Goal: Information Seeking & Learning: Learn about a topic

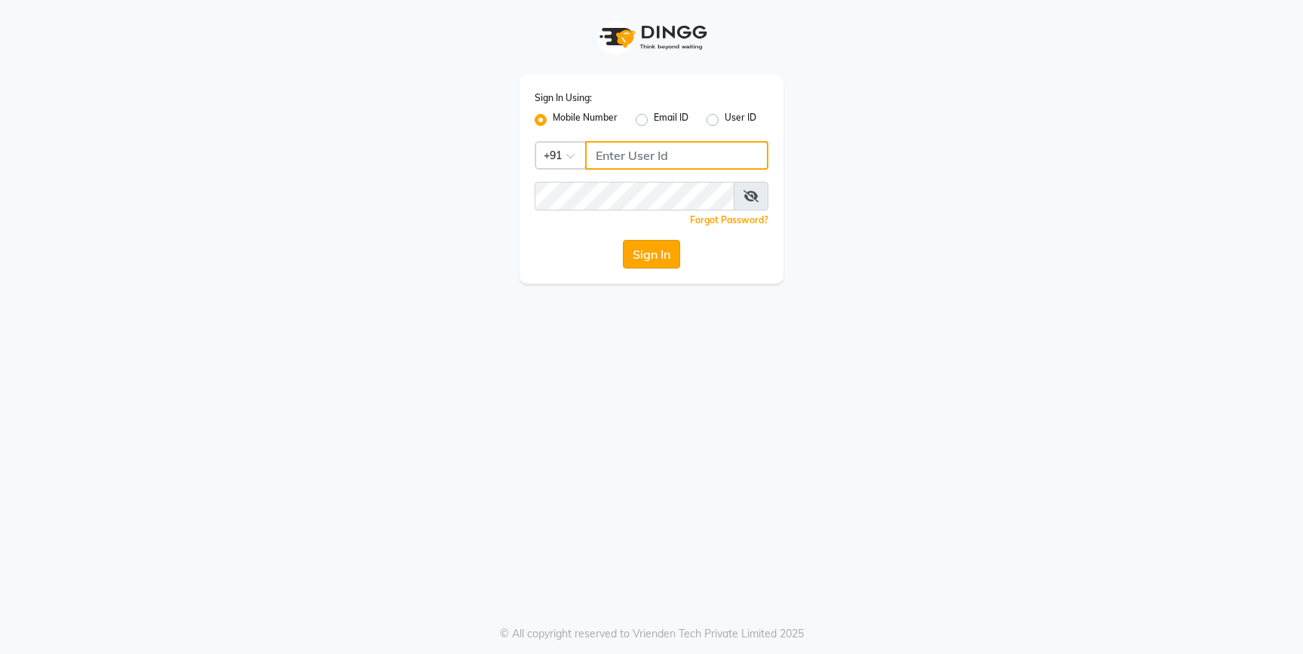
type input "9032269222"
click at [663, 262] on button "Sign In" at bounding box center [651, 254] width 57 height 29
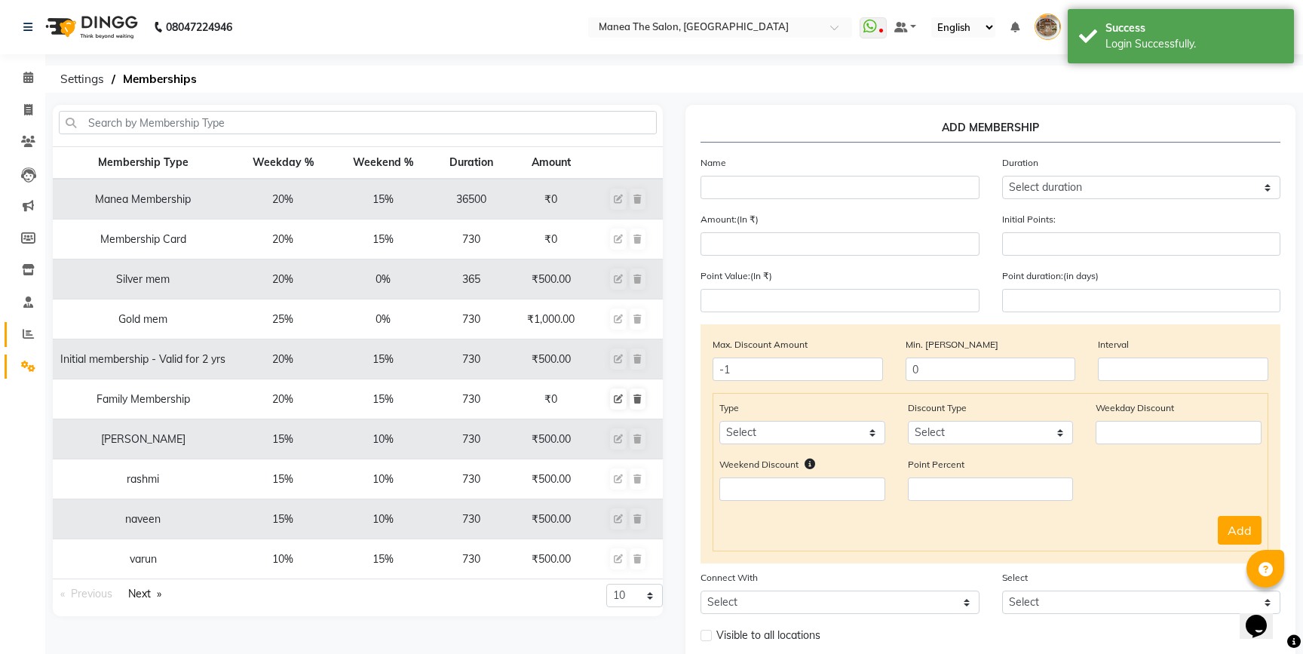
click at [35, 344] on link "Reports" at bounding box center [23, 334] width 36 height 25
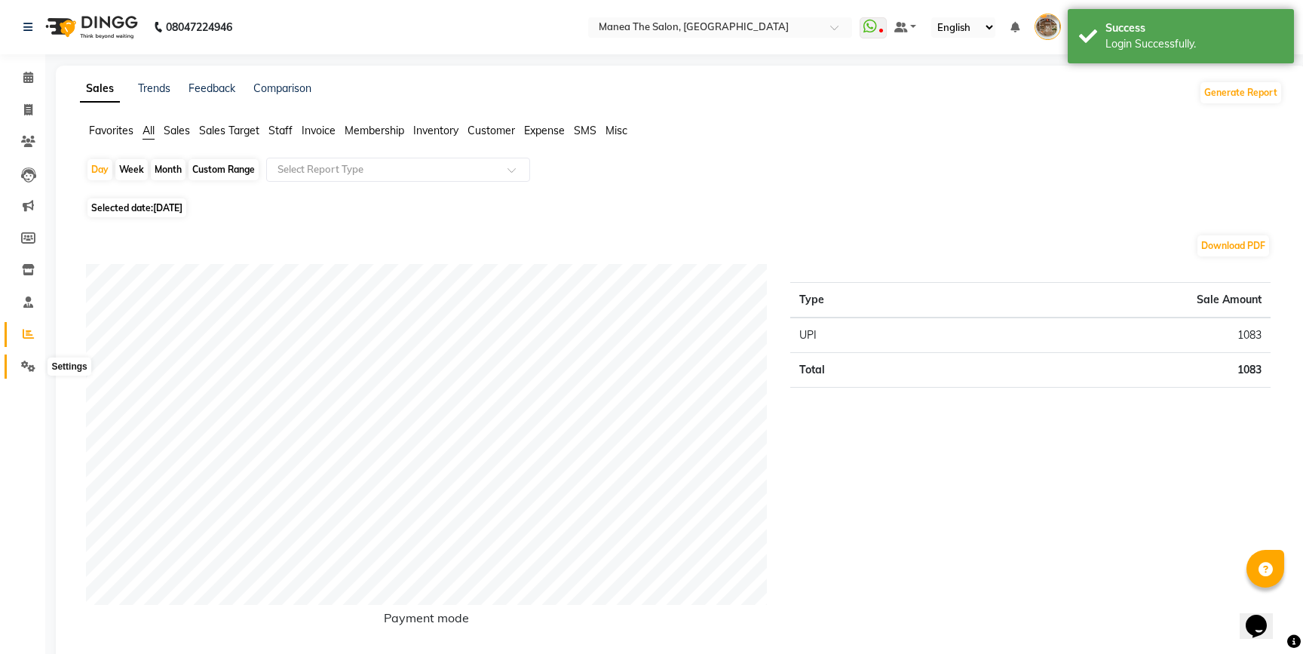
click at [31, 366] on icon at bounding box center [28, 365] width 14 height 11
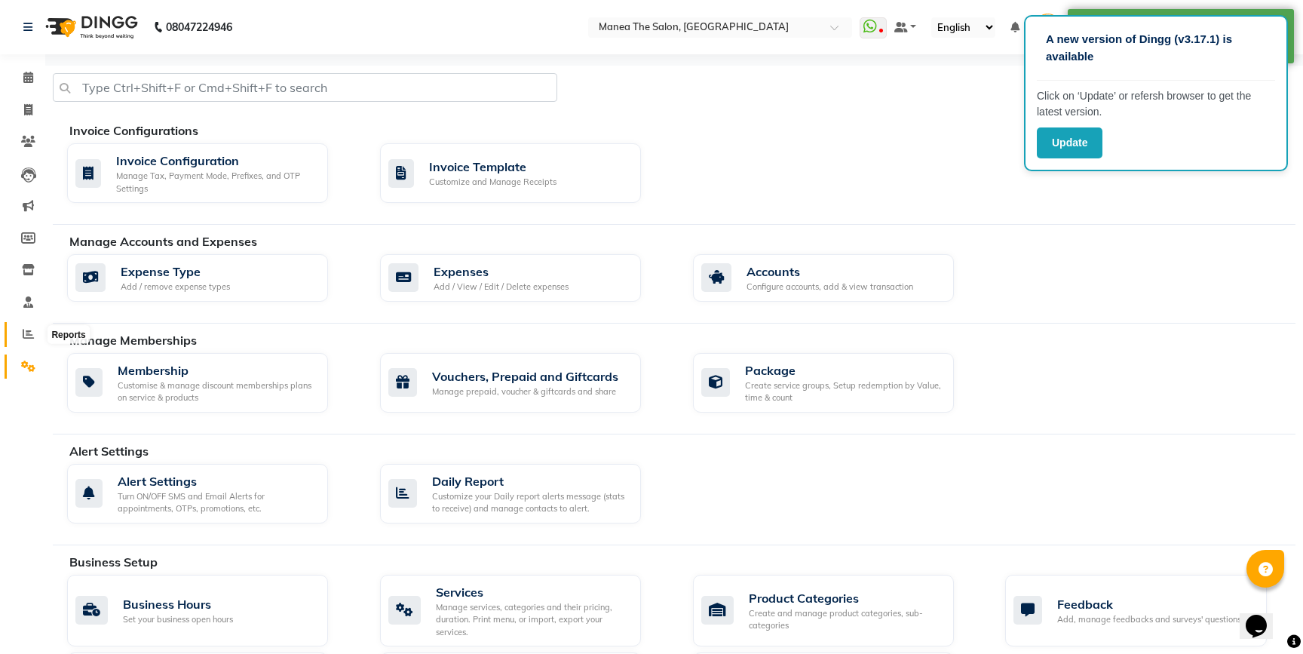
click at [26, 332] on icon at bounding box center [28, 333] width 11 height 11
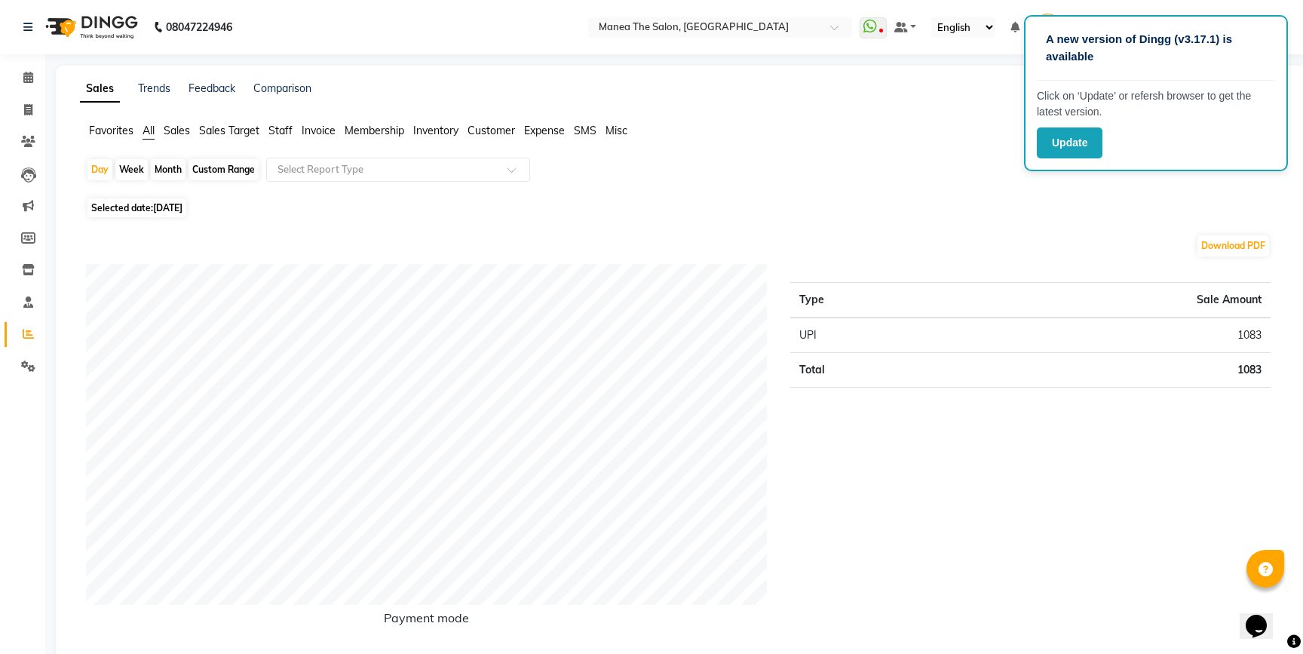
click at [226, 172] on div "Custom Range" at bounding box center [223, 169] width 70 height 21
select select "9"
select select "2025"
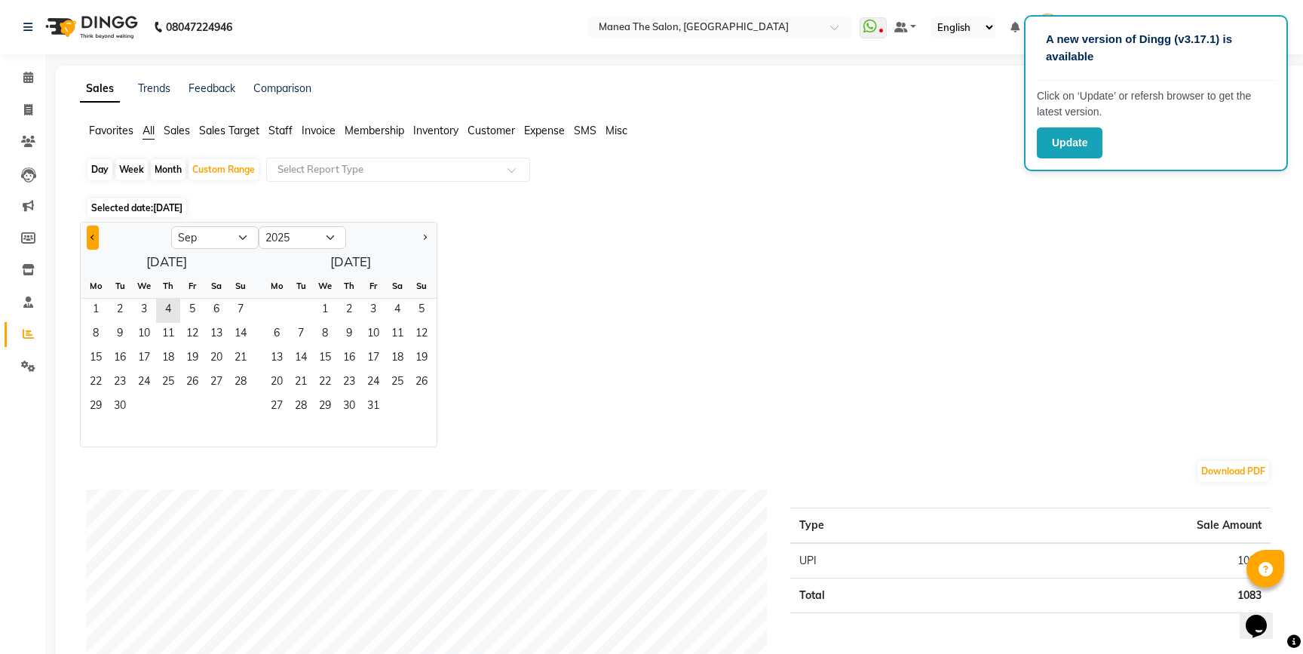
click at [92, 235] on span "Previous month" at bounding box center [92, 236] width 5 height 5
select select "8"
click at [191, 308] on span "1" at bounding box center [192, 311] width 24 height 24
click at [240, 403] on span "31" at bounding box center [240, 407] width 24 height 24
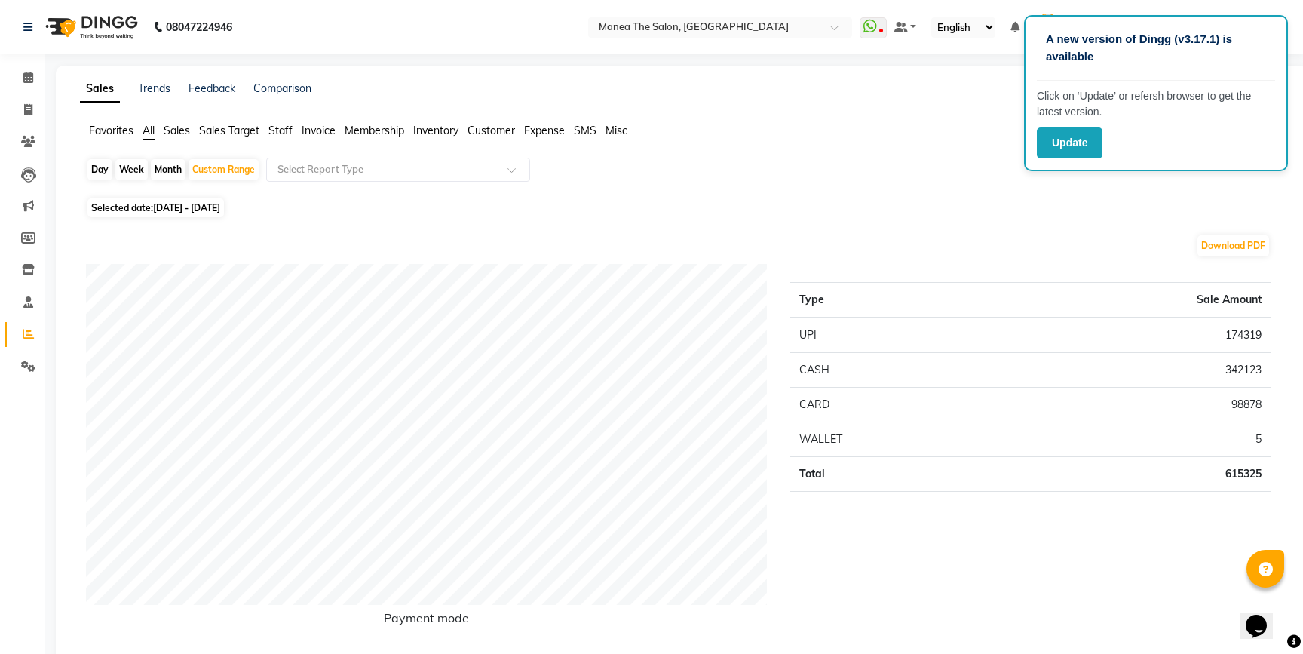
click at [279, 133] on span "Staff" at bounding box center [280, 131] width 24 height 14
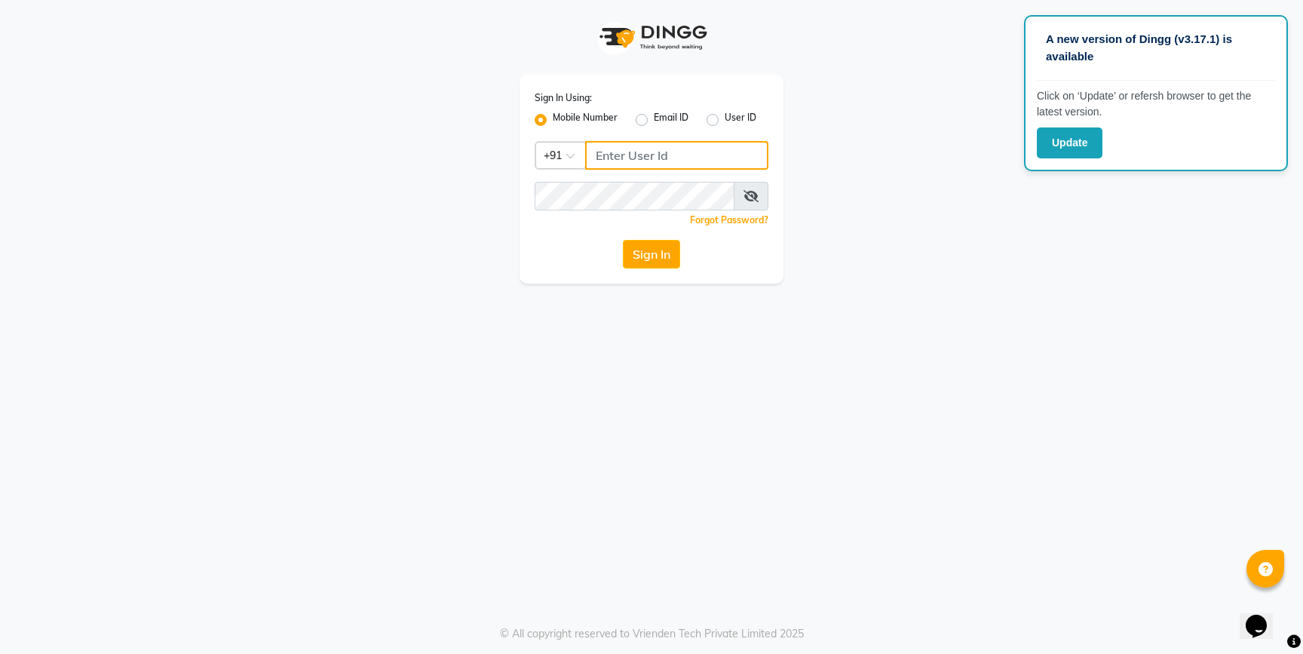
type input "9032269222"
click at [1062, 136] on button "Update" at bounding box center [1069, 142] width 66 height 31
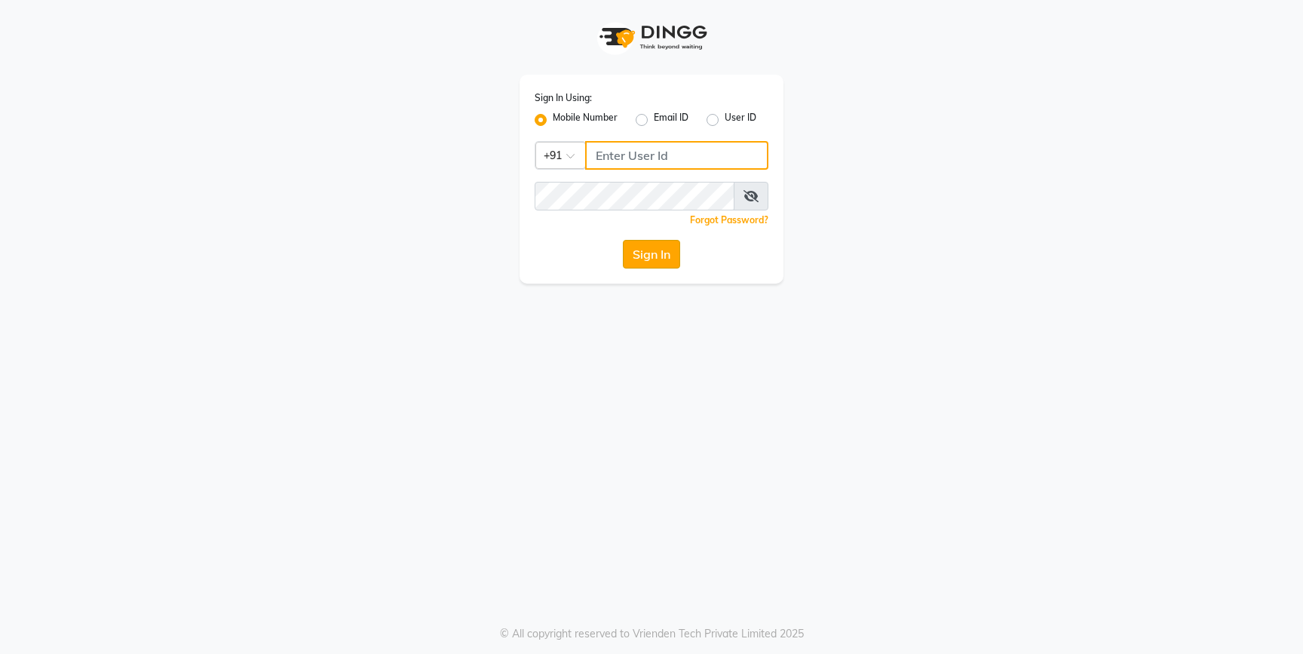
type input "9032269222"
click at [650, 247] on button "Sign In" at bounding box center [651, 254] width 57 height 29
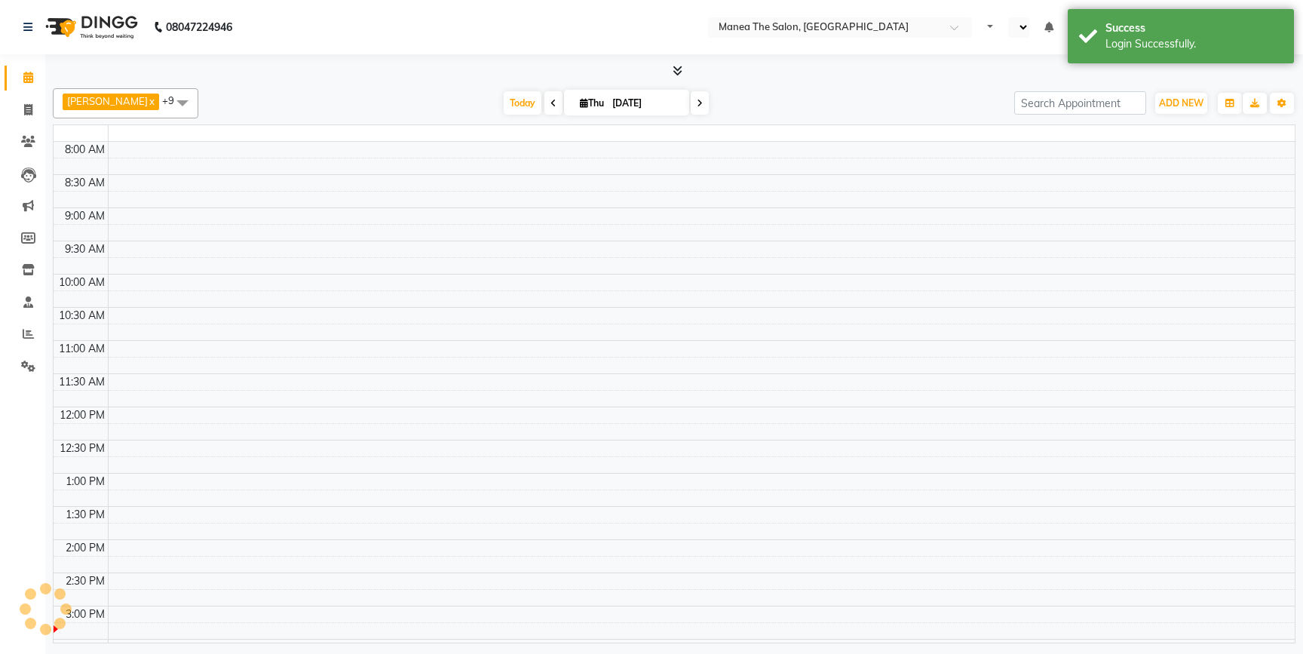
select select "en"
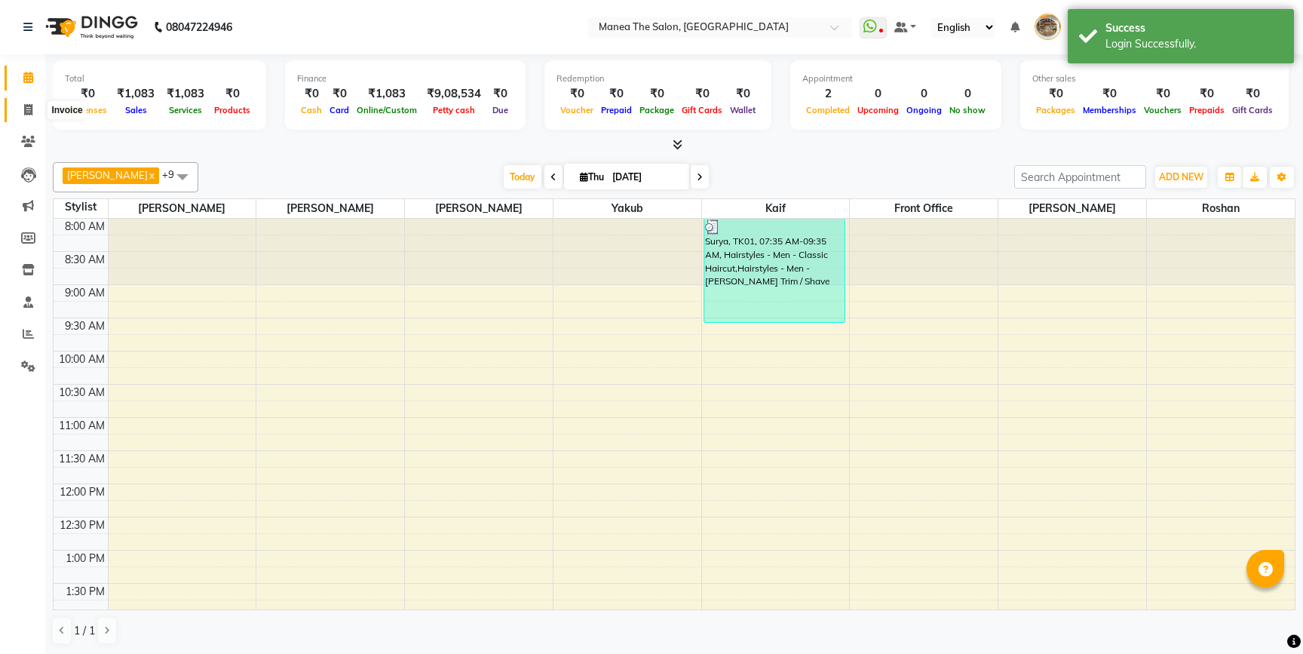
click at [19, 106] on span at bounding box center [28, 110] width 26 height 17
select select "7287"
select select "service"
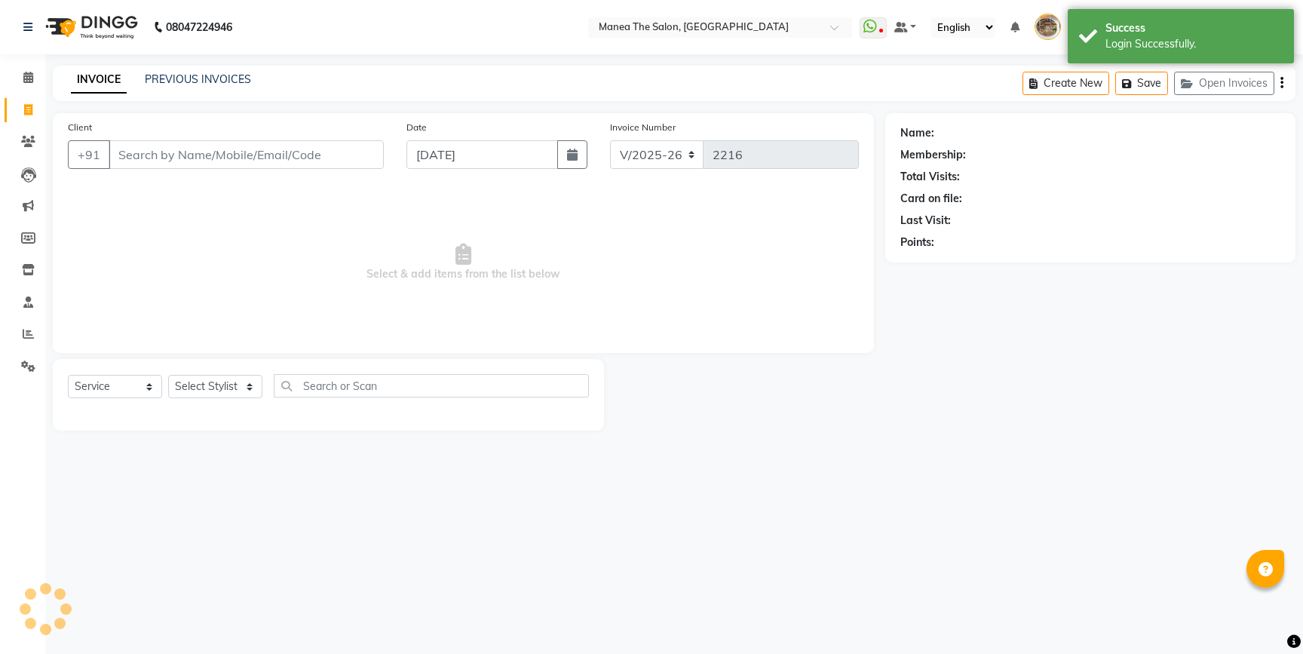
click at [202, 144] on input "Client" at bounding box center [246, 154] width 275 height 29
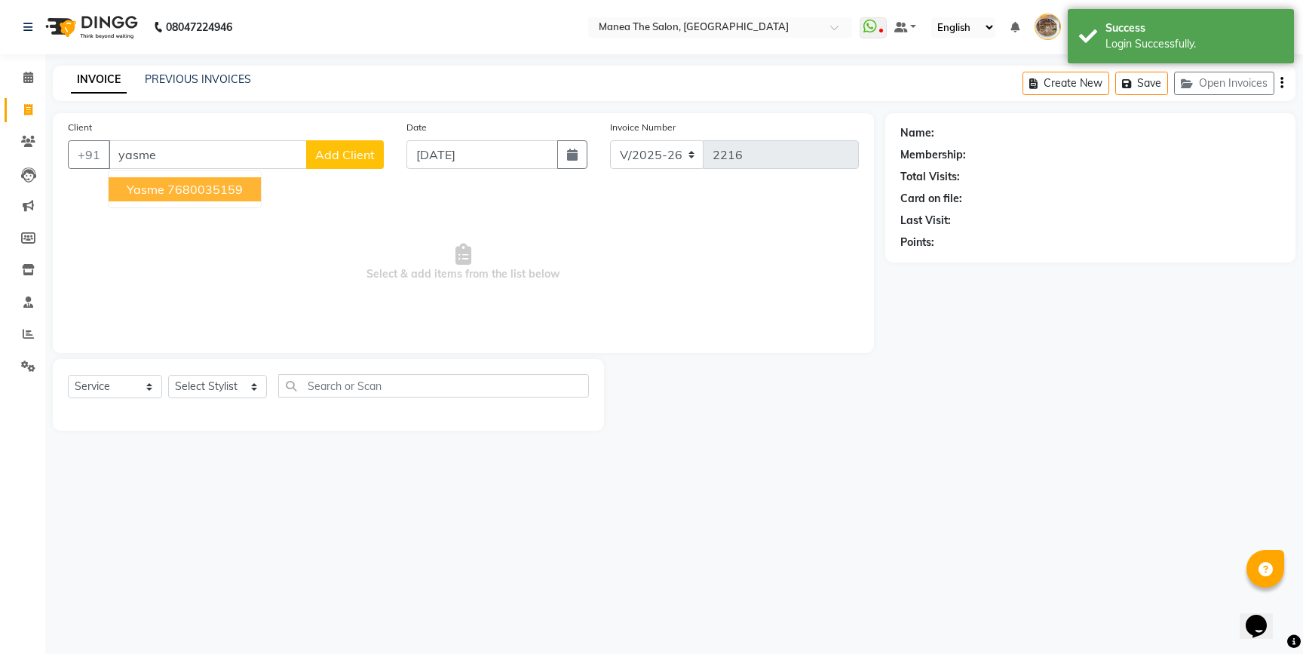
click at [191, 193] on ngb-highlight "7680035159" at bounding box center [204, 189] width 75 height 15
type input "7680035159"
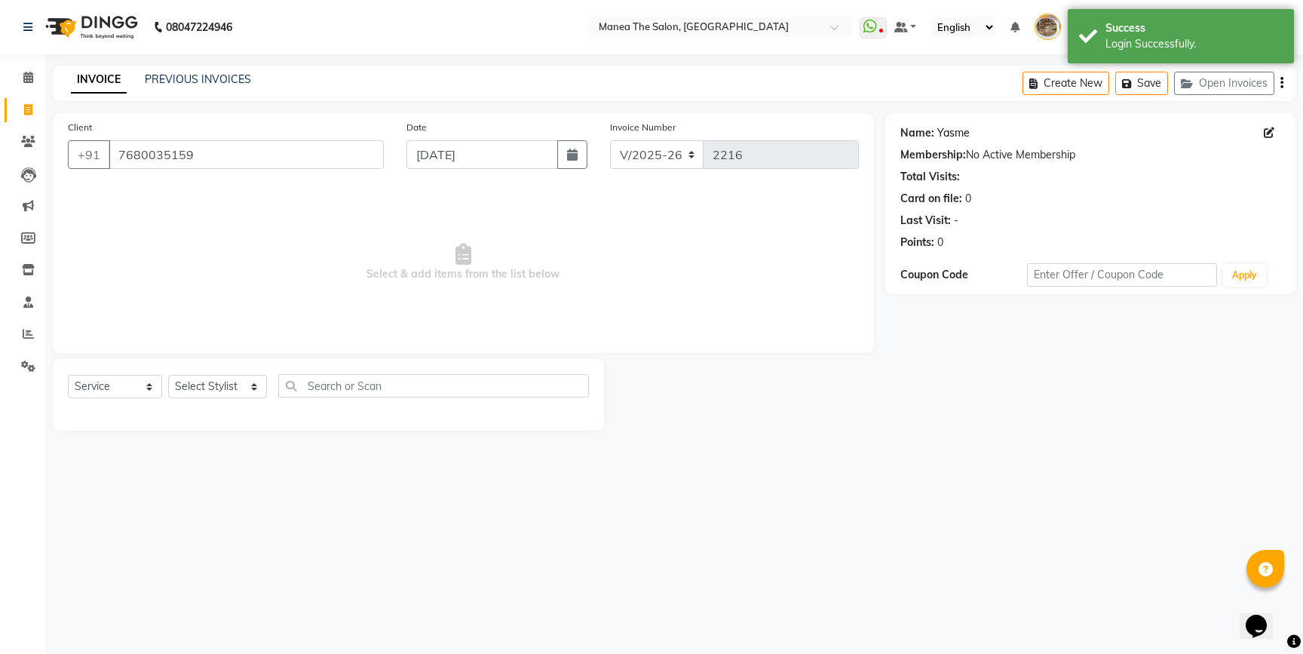
click at [951, 132] on link "Yasme" at bounding box center [953, 133] width 32 height 16
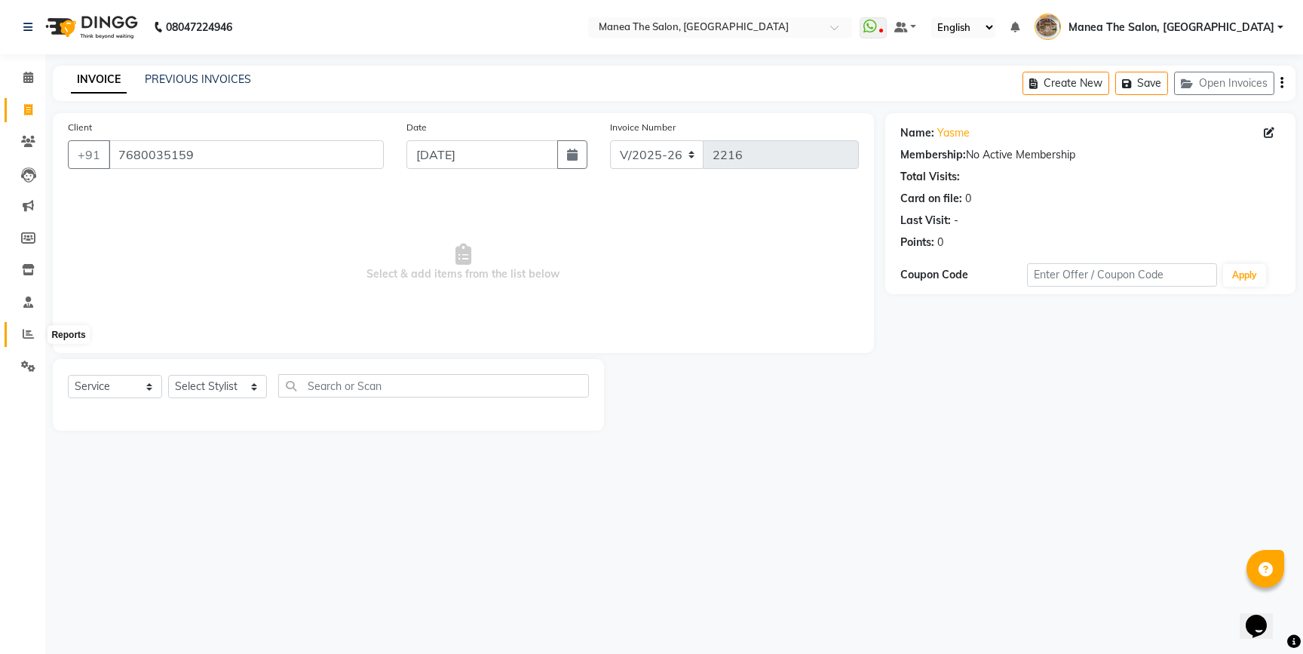
click at [34, 328] on span at bounding box center [28, 334] width 26 height 17
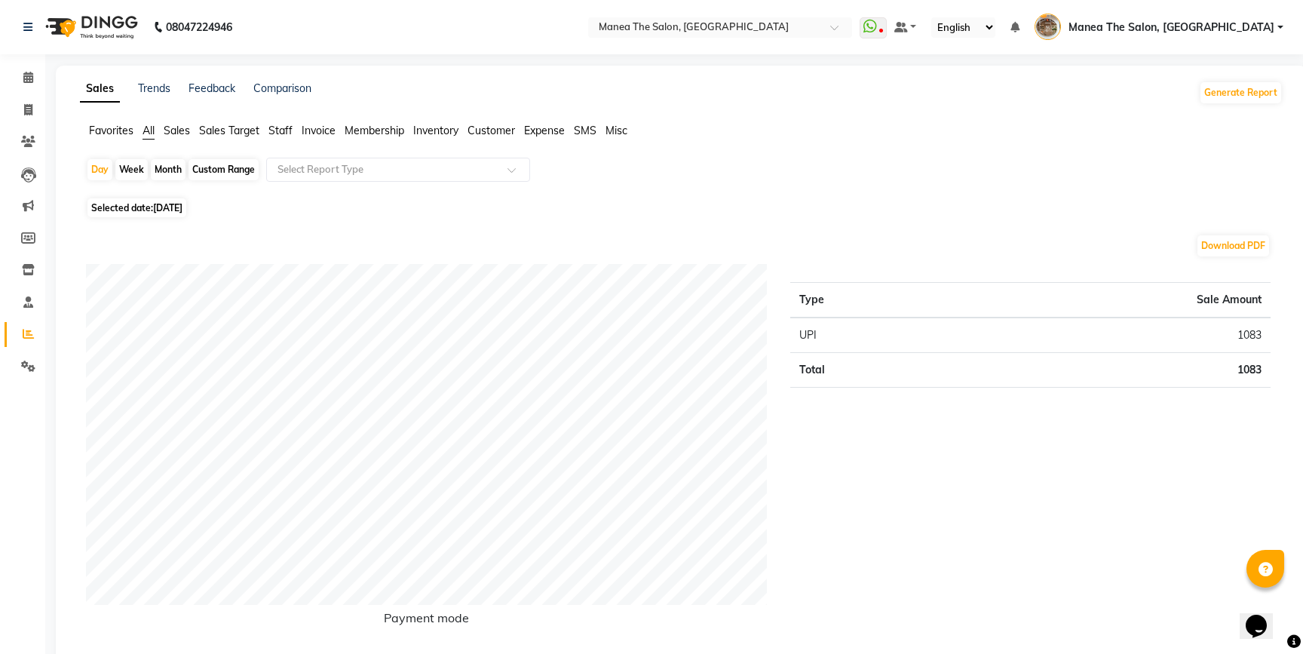
click at [271, 126] on span "Staff" at bounding box center [280, 131] width 24 height 14
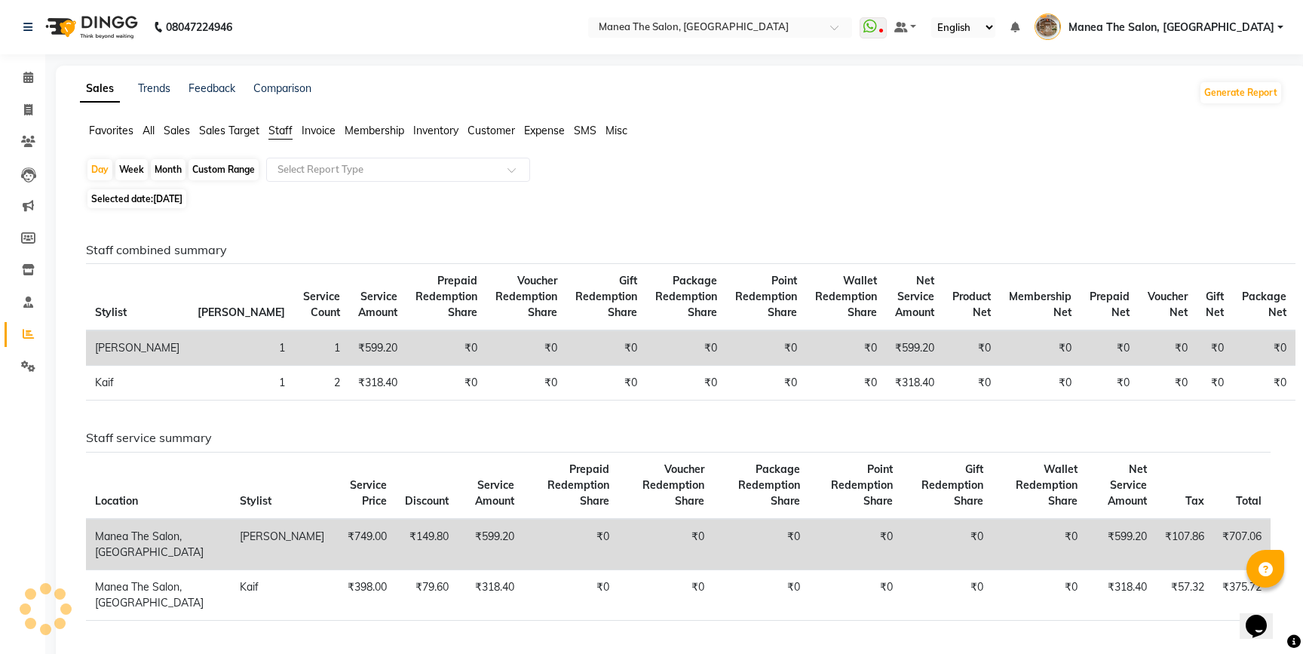
click at [239, 160] on div "Custom Range" at bounding box center [223, 169] width 70 height 21
select select "9"
select select "2025"
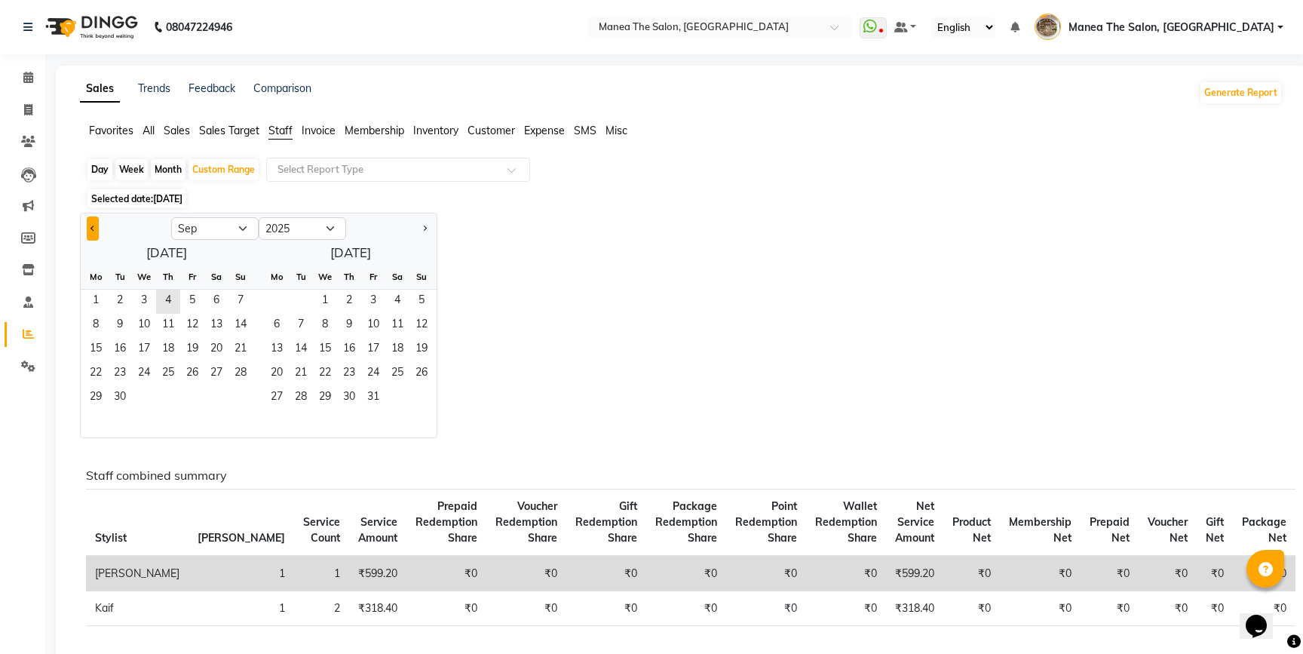
click at [93, 224] on button "Previous month" at bounding box center [93, 228] width 12 height 24
select select "8"
click at [187, 305] on span "1" at bounding box center [192, 301] width 24 height 24
click at [216, 320] on span "9" at bounding box center [216, 326] width 24 height 24
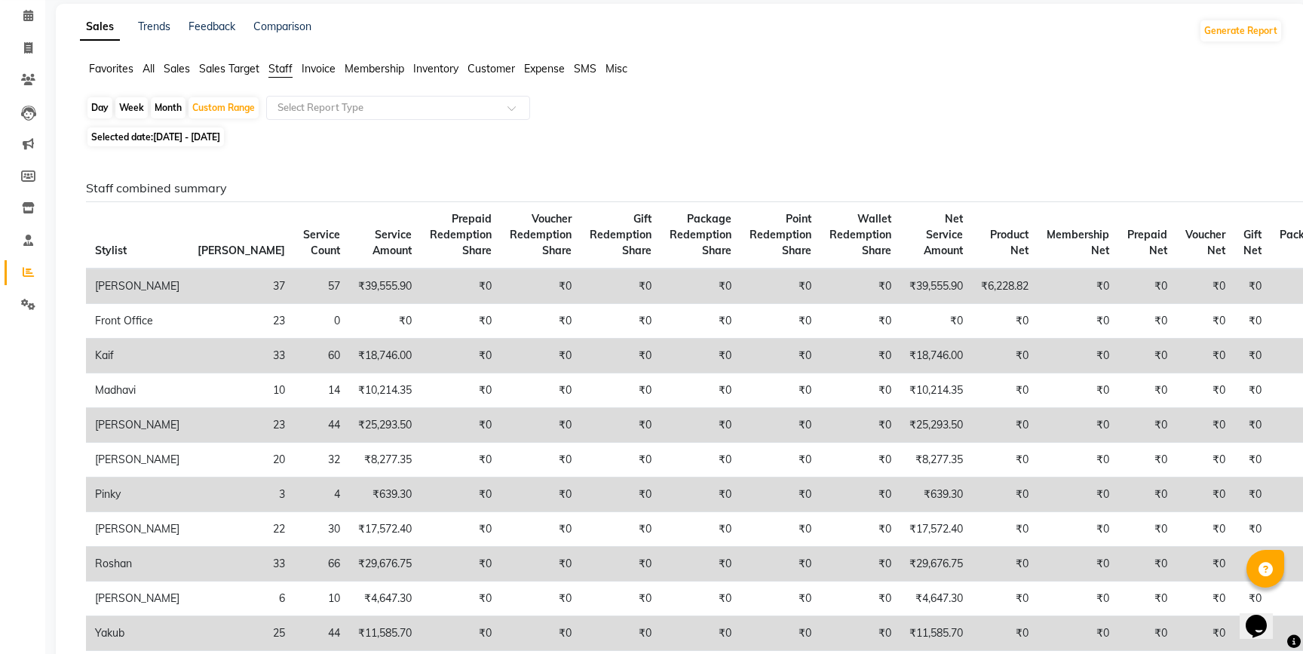
scroll to position [64, 0]
click at [210, 137] on span "01-08-2025 - 09-08-2025" at bounding box center [186, 134] width 67 height 11
select select "8"
select select "2025"
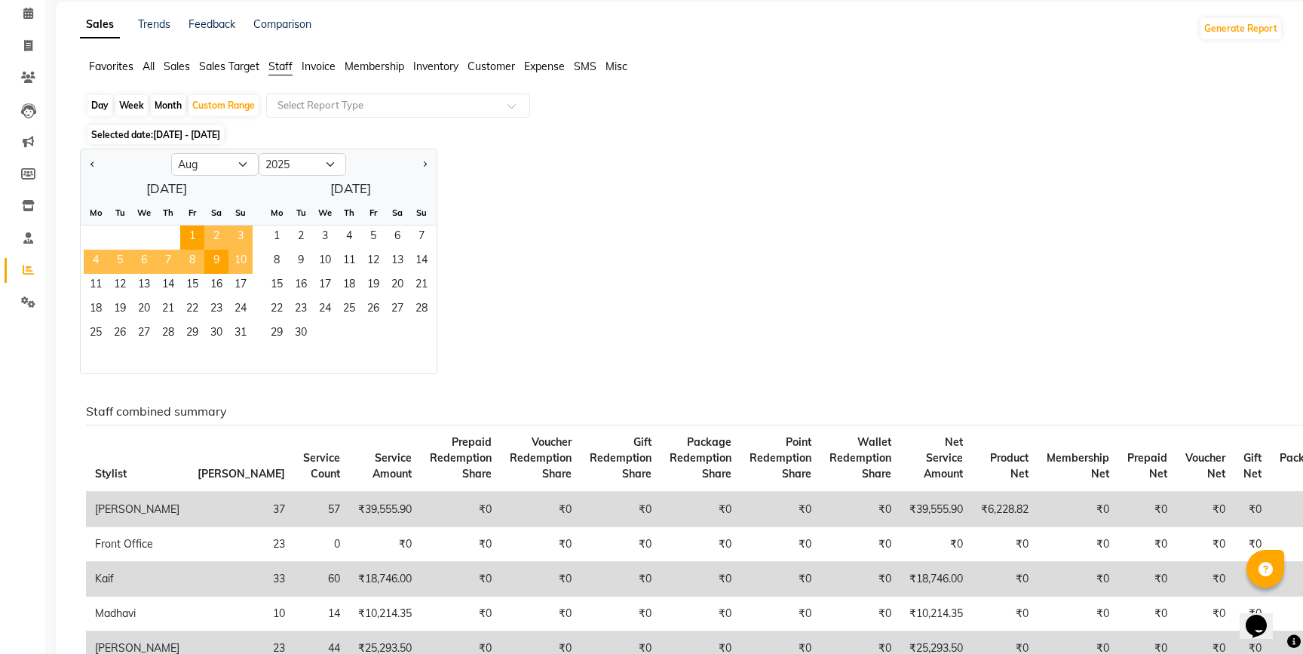
click at [236, 262] on span "10" at bounding box center [240, 262] width 24 height 24
click at [218, 282] on span "16" at bounding box center [216, 286] width 24 height 24
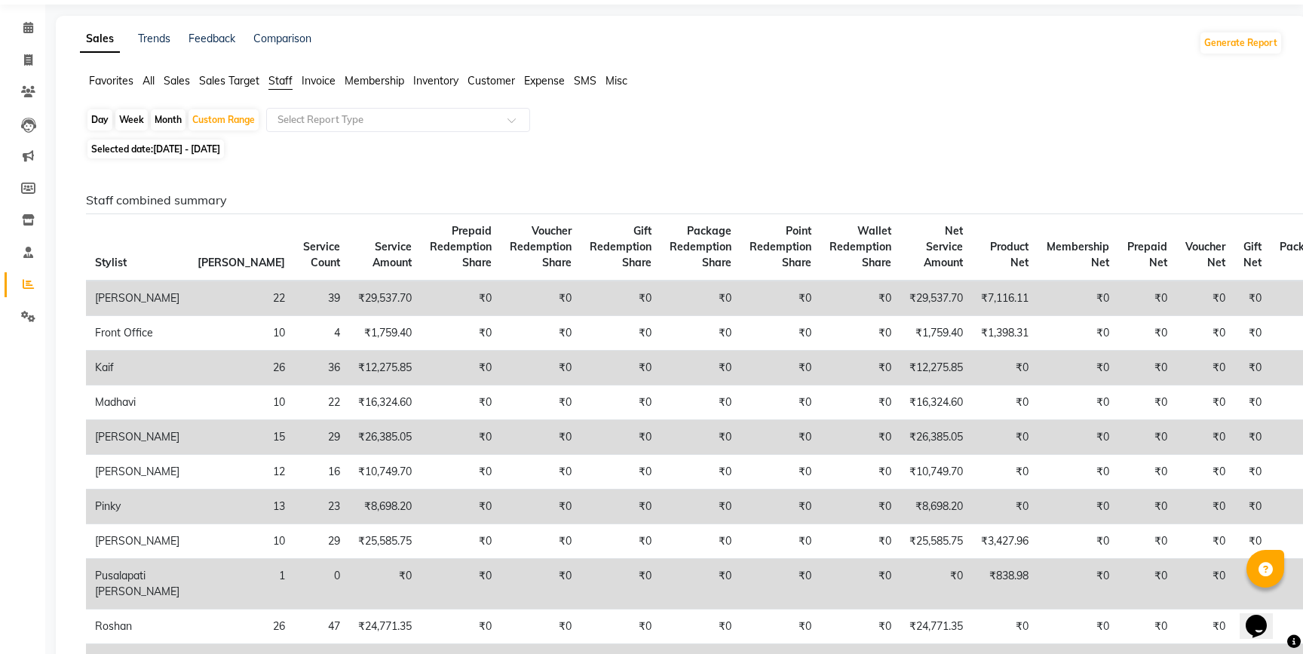
scroll to position [60, 0]
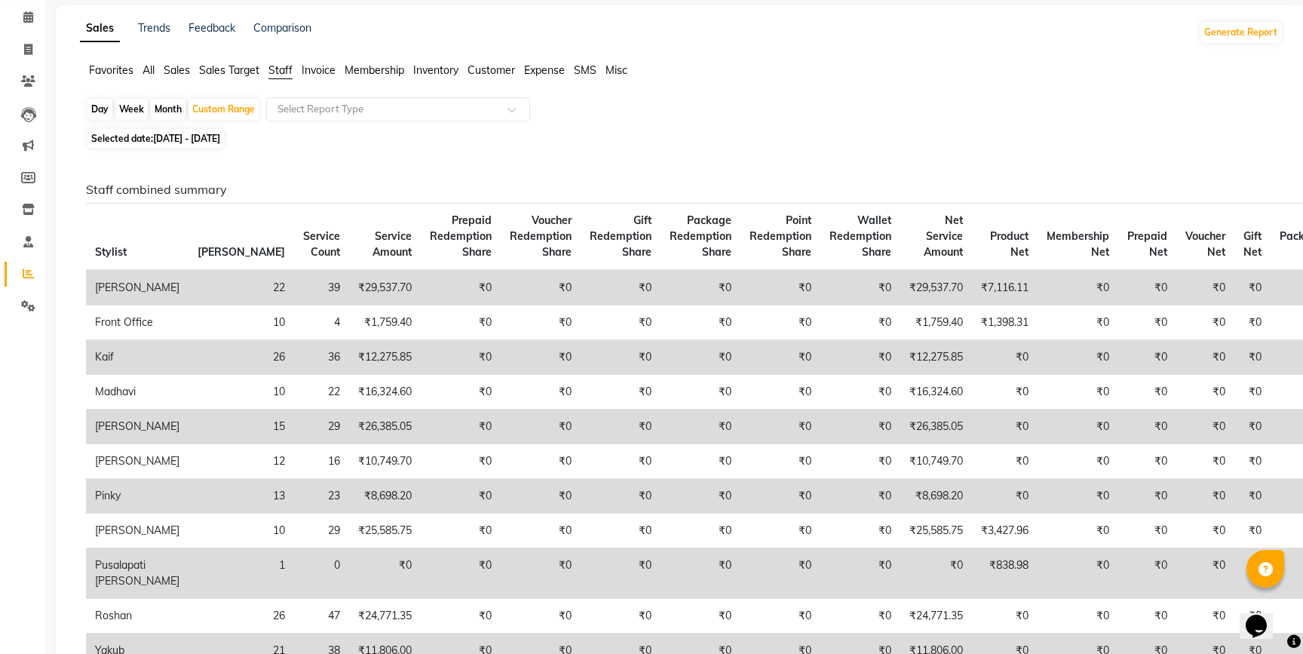
click at [202, 135] on span "10-08-2025 - 16-08-2025" at bounding box center [186, 138] width 67 height 11
select select "8"
select select "2025"
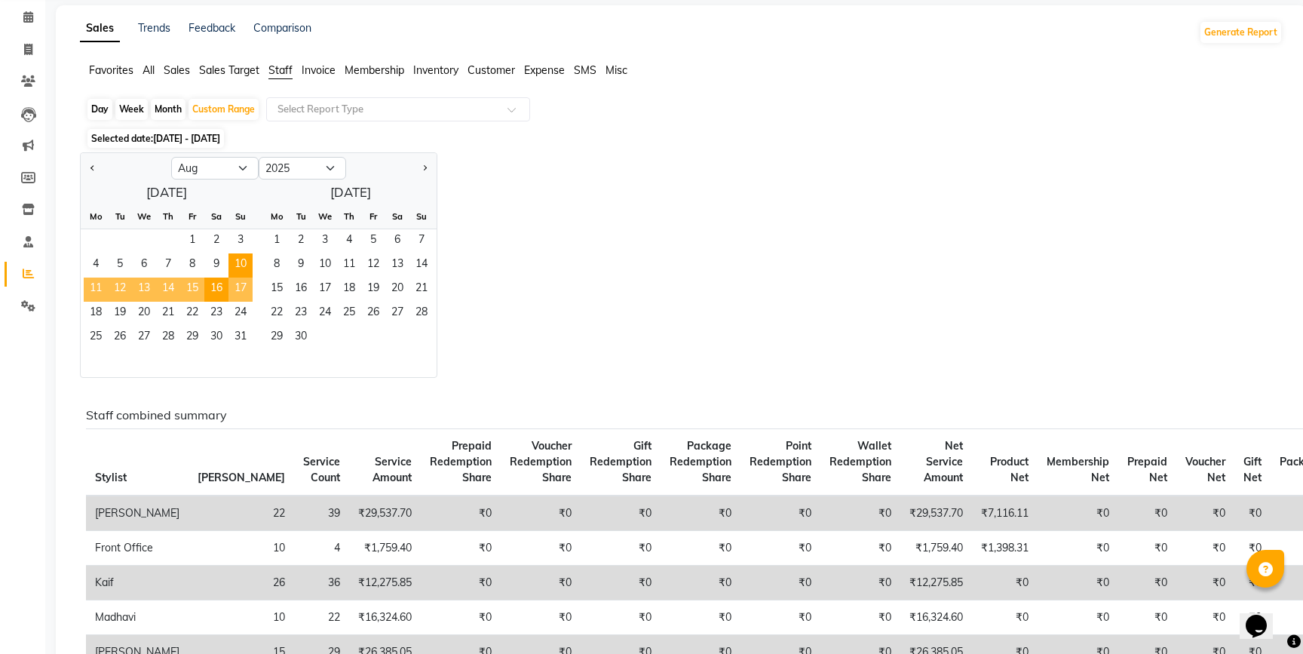
click at [249, 282] on span "17" at bounding box center [240, 289] width 24 height 24
click at [218, 311] on span "23" at bounding box center [216, 314] width 24 height 24
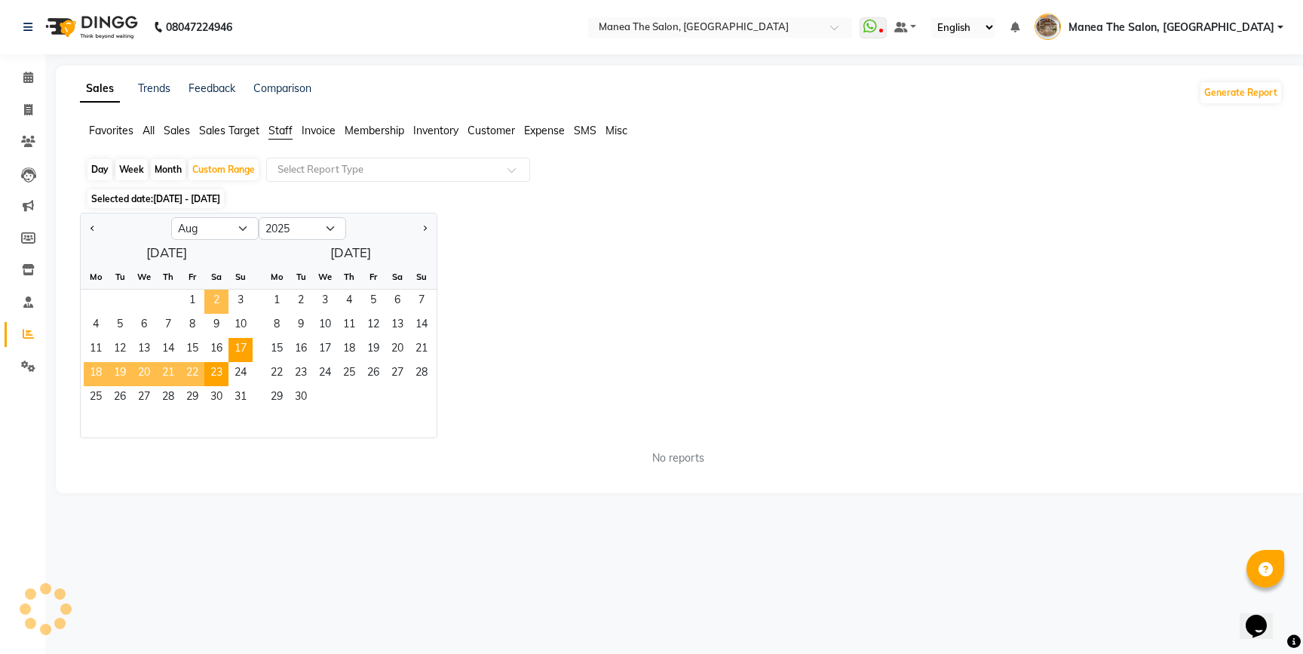
scroll to position [0, 0]
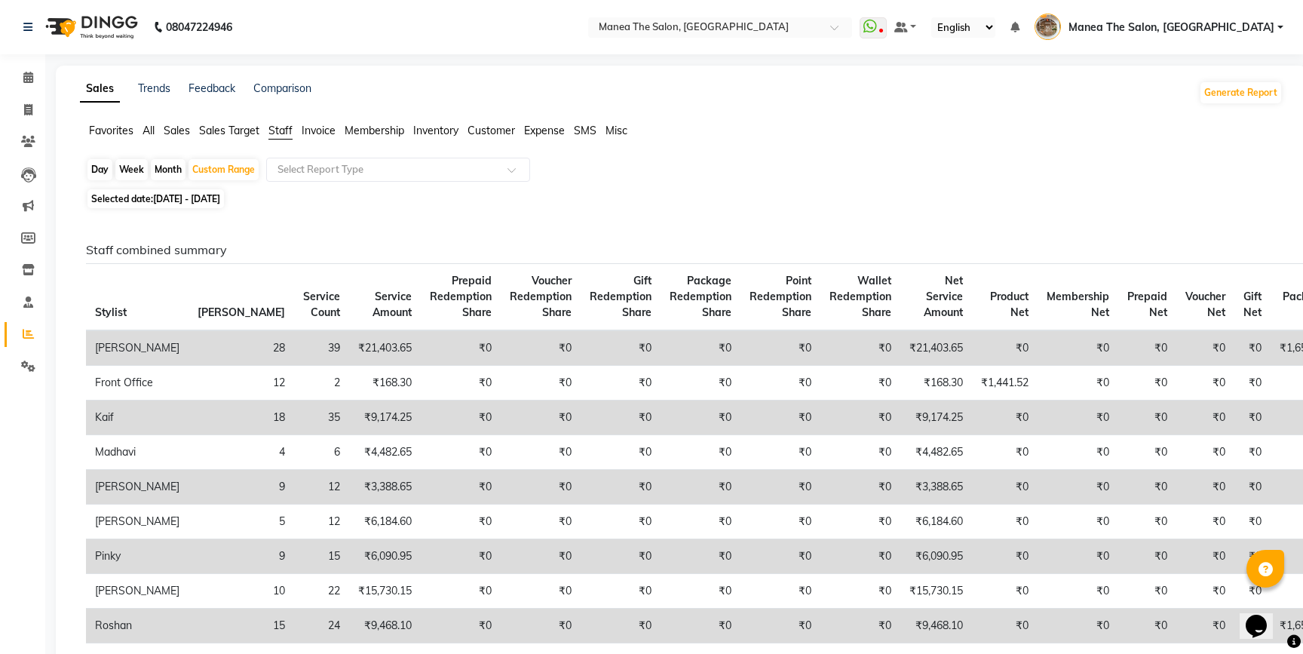
click at [220, 201] on span "17-08-2025 - 23-08-2025" at bounding box center [186, 198] width 67 height 11
select select "8"
select select "2025"
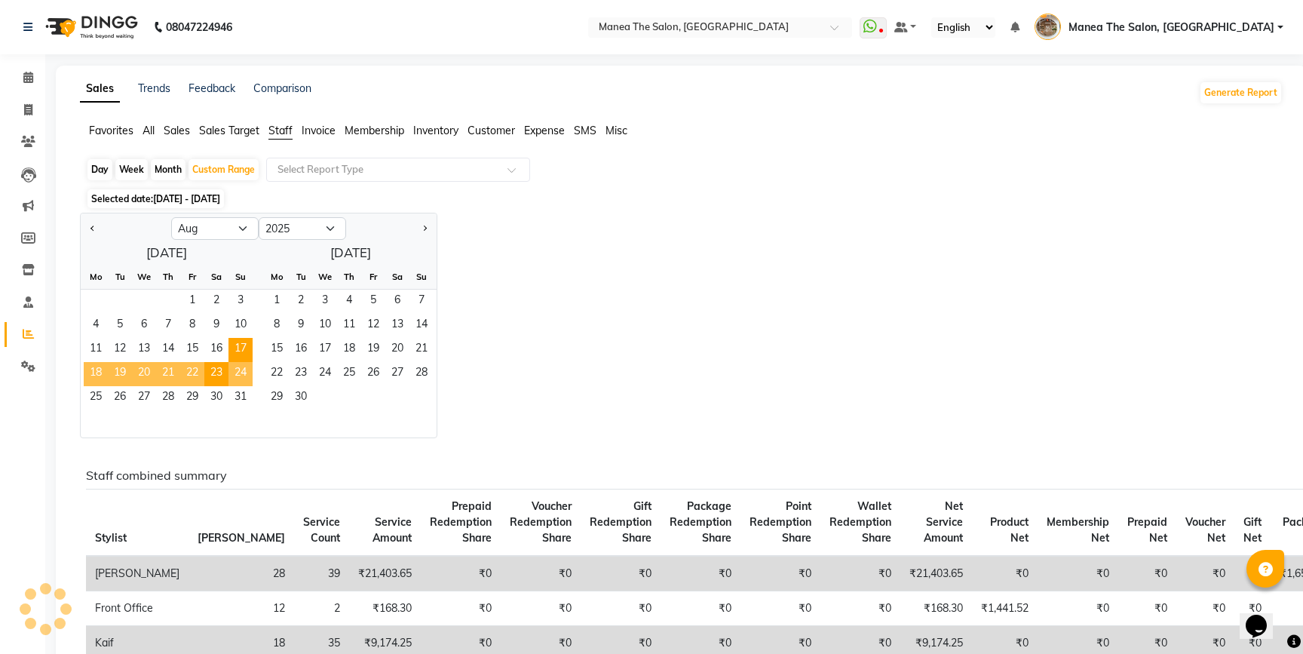
click at [242, 374] on span "24" at bounding box center [240, 374] width 24 height 24
click at [245, 397] on span "31" at bounding box center [240, 398] width 24 height 24
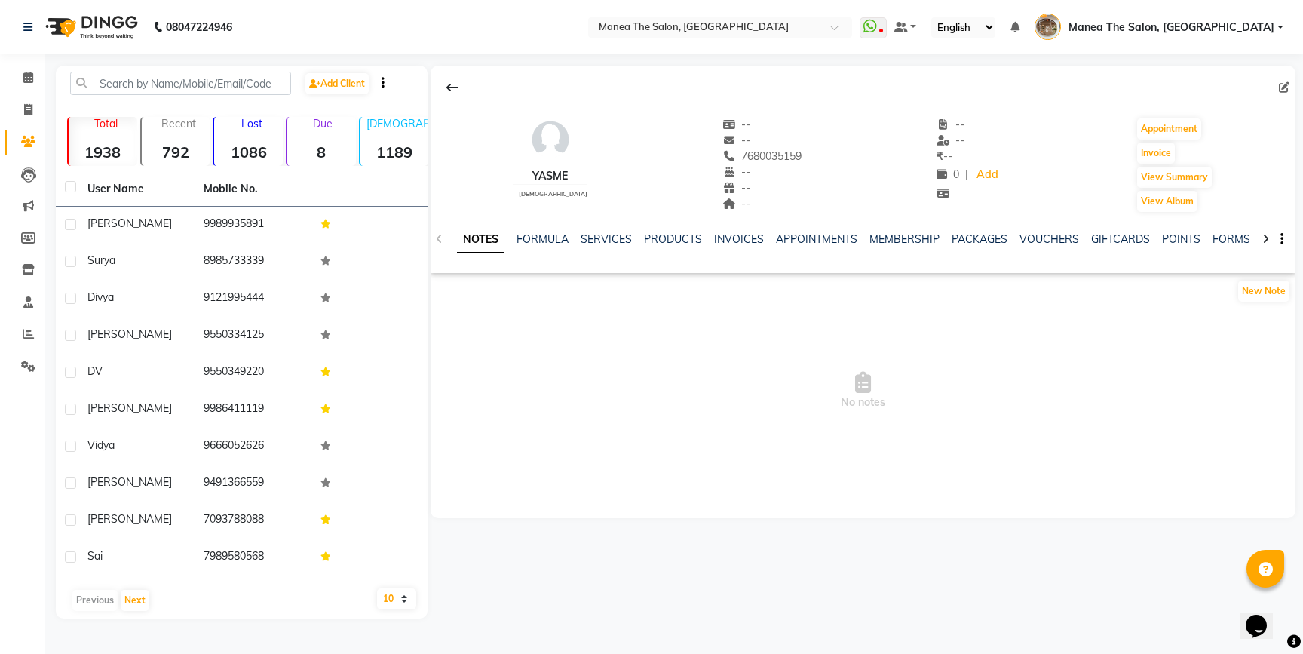
click at [628, 228] on div "NOTES FORMULA SERVICES PRODUCTS INVOICES APPOINTMENTS MEMBERSHIP PACKAGES VOUCH…" at bounding box center [862, 239] width 865 height 52
click at [607, 233] on link "SERVICES" at bounding box center [605, 239] width 51 height 14
click at [964, 237] on link "PACKAGES" at bounding box center [966, 239] width 56 height 14
click at [824, 237] on link "MEMBERSHIP" at bounding box center [818, 239] width 70 height 14
click at [748, 234] on link "APPOINTMENTS" at bounding box center [742, 239] width 81 height 14
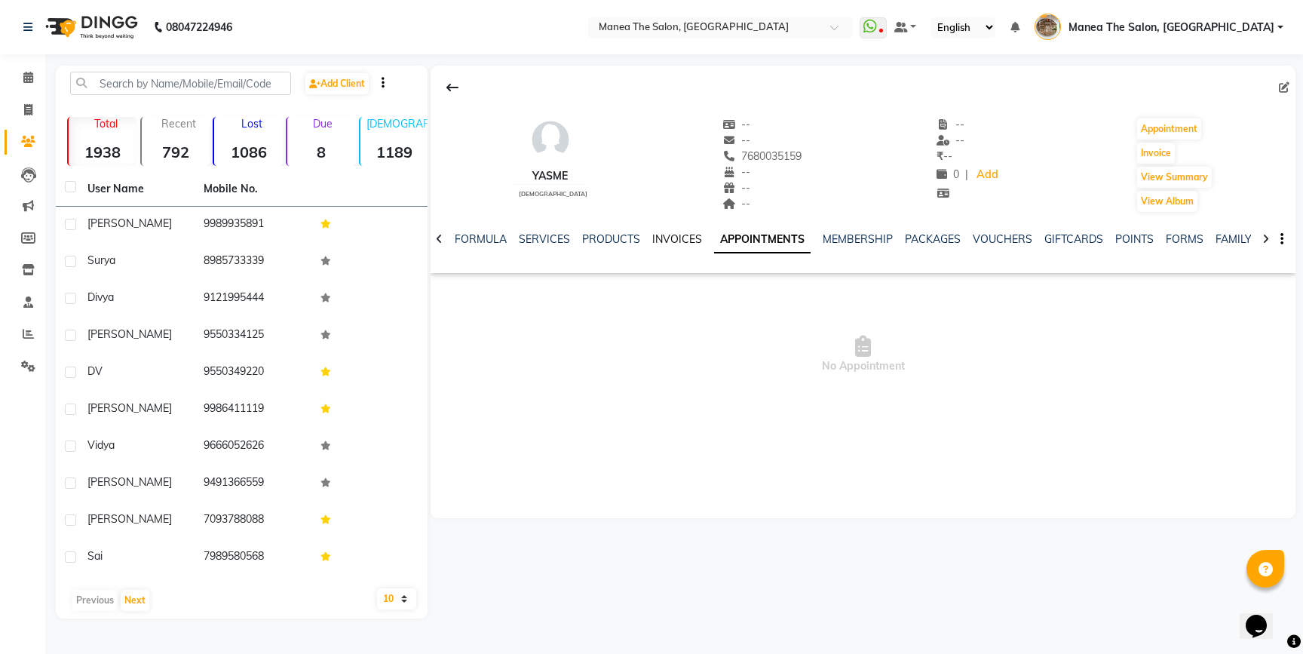
click at [677, 235] on link "INVOICES" at bounding box center [677, 239] width 50 height 14
click at [592, 231] on div "NOTES FORMULA SERVICES PRODUCTS INVOICES APPOINTMENTS MEMBERSHIP PACKAGES VOUCH…" at bounding box center [862, 239] width 865 height 52
click at [598, 236] on link "PRODUCTS" at bounding box center [623, 239] width 58 height 14
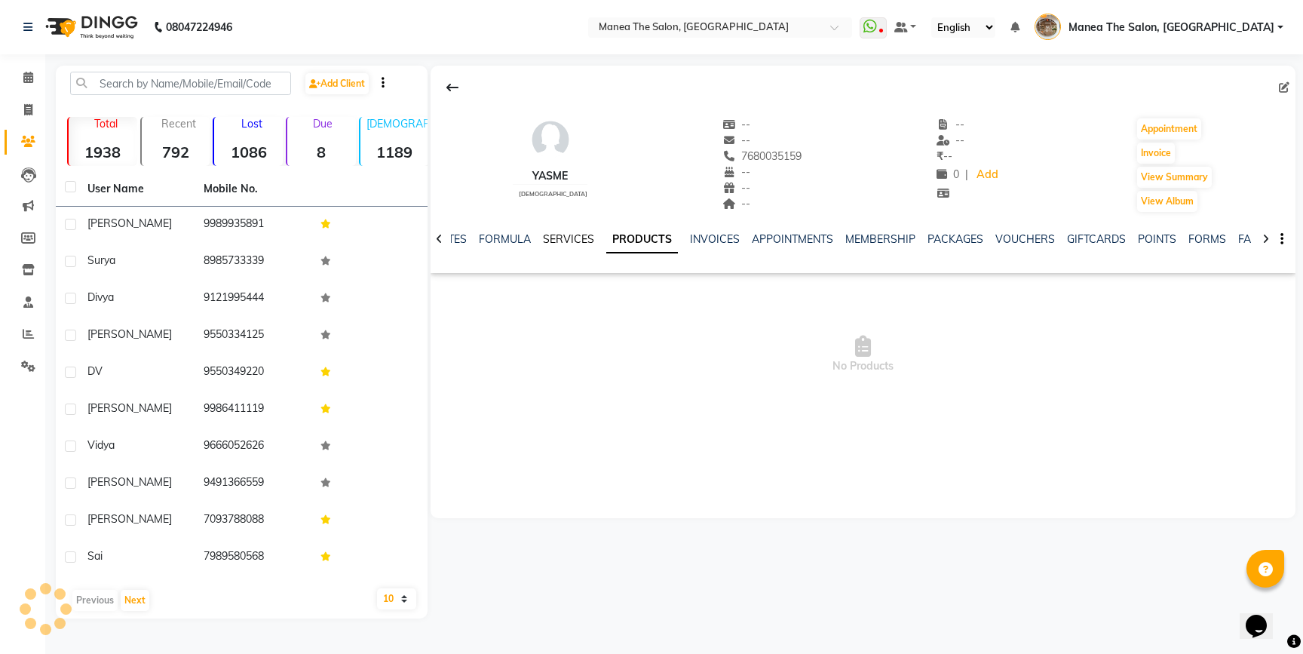
click at [574, 236] on link "SERVICES" at bounding box center [568, 239] width 51 height 14
click at [534, 235] on link "FORMULA" at bounding box center [517, 239] width 52 height 14
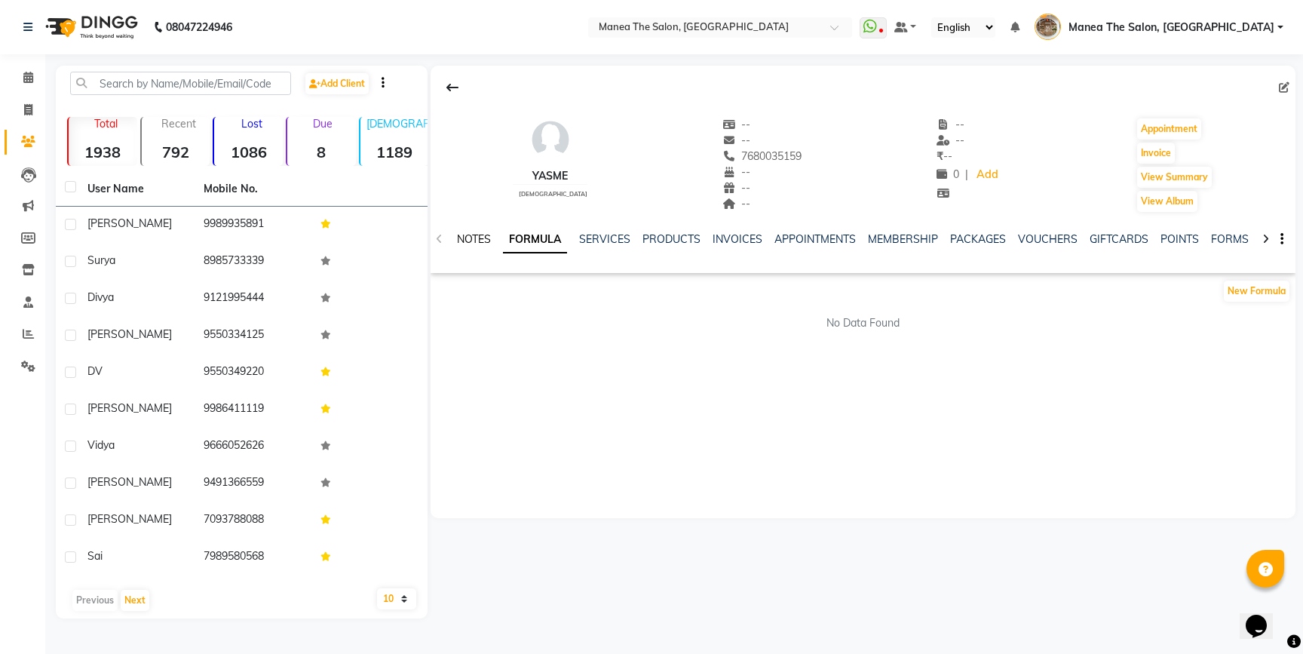
click at [481, 240] on link "NOTES" at bounding box center [474, 239] width 34 height 14
click at [614, 241] on link "SERVICES" at bounding box center [605, 239] width 51 height 14
click at [430, 82] on div at bounding box center [862, 87] width 865 height 29
click at [957, 231] on div "PACKAGES" at bounding box center [966, 239] width 56 height 16
click at [953, 236] on link "PACKAGES" at bounding box center [966, 239] width 56 height 14
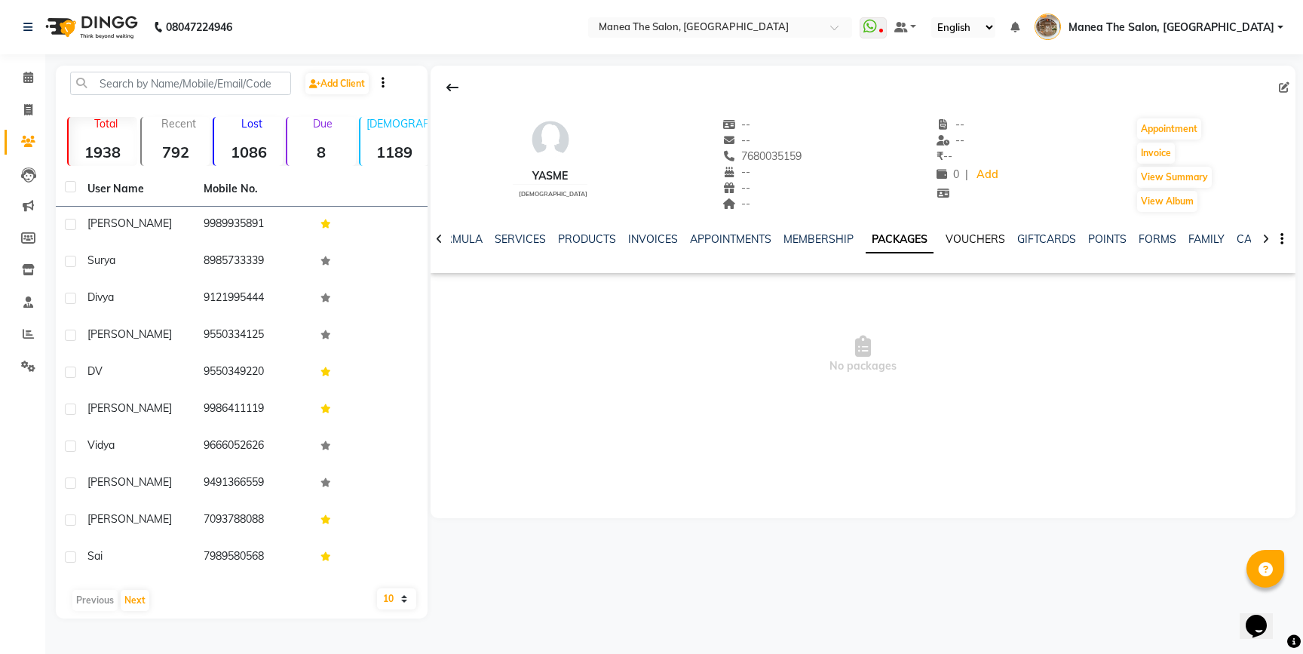
click at [975, 242] on link "VOUCHERS" at bounding box center [975, 239] width 60 height 14
click at [989, 236] on ul "NOTES FORMULA SERVICES PRODUCTS INVOICES APPOINTMENTS MEMBERSHIP PACKAGES VOUCH…" at bounding box center [850, 239] width 956 height 16
click at [1005, 240] on link "GIFTCARDS" at bounding box center [1034, 239] width 59 height 14
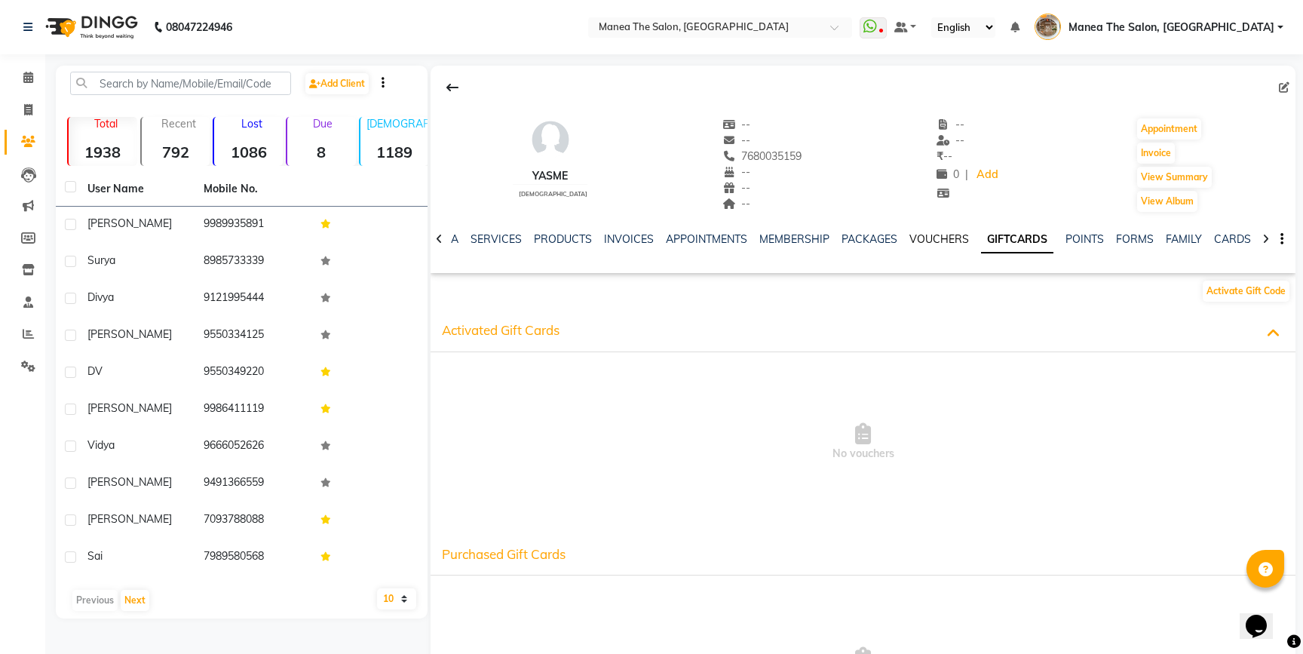
click at [929, 233] on link "VOUCHERS" at bounding box center [939, 239] width 60 height 14
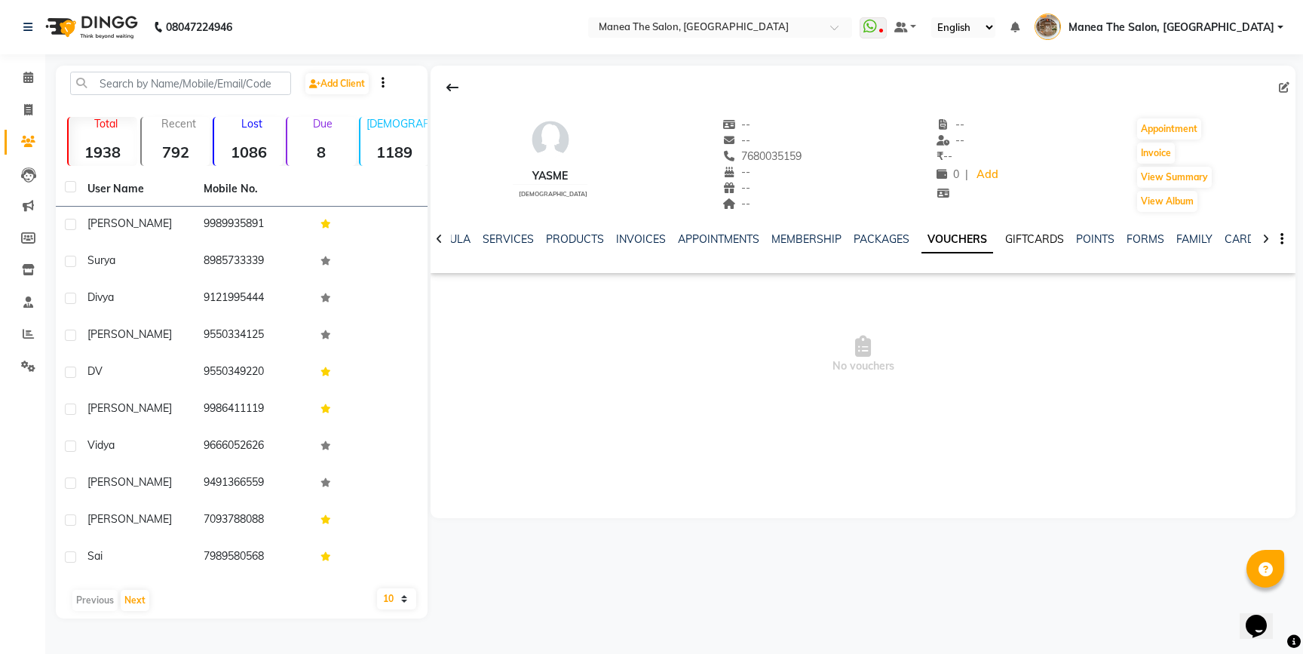
click at [1030, 234] on link "GIFTCARDS" at bounding box center [1034, 239] width 59 height 14
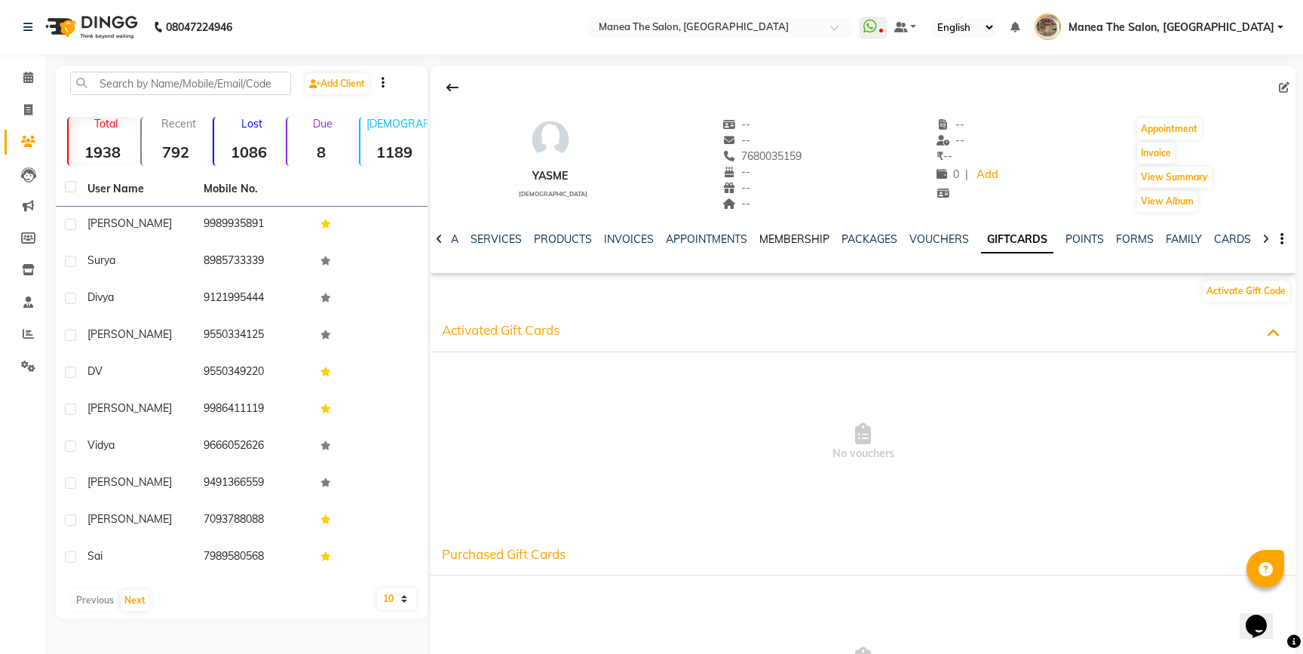
click at [806, 242] on link "MEMBERSHIP" at bounding box center [794, 239] width 70 height 14
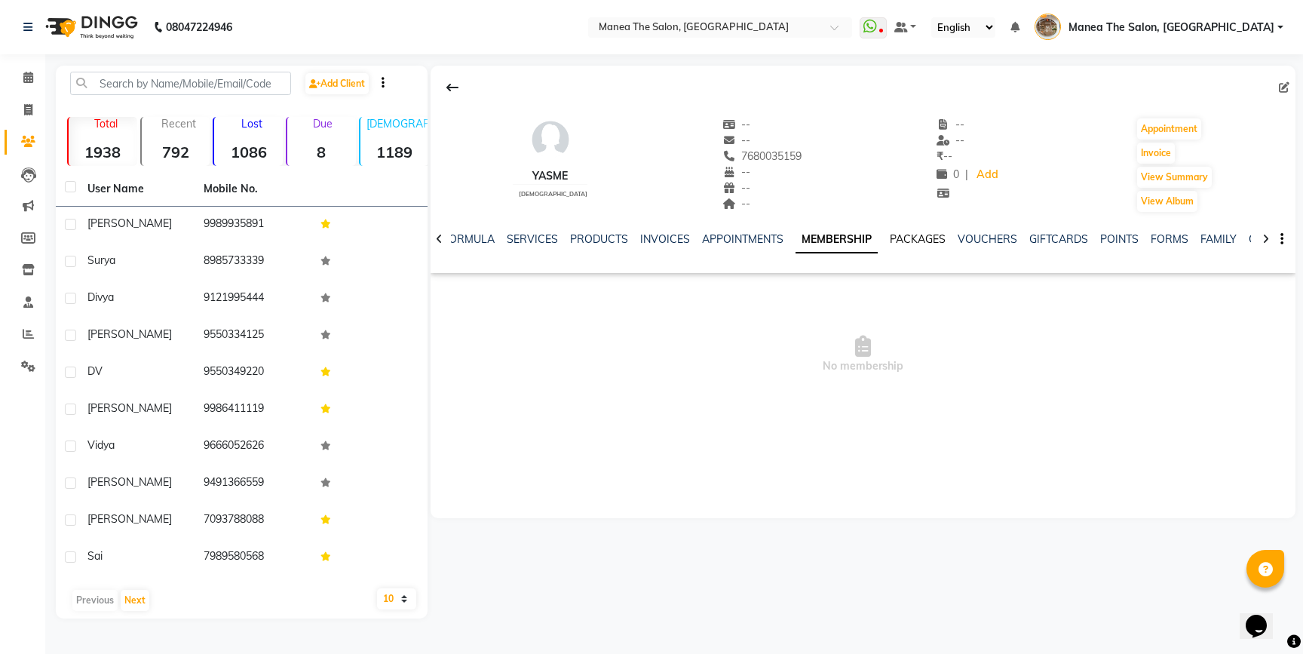
click at [899, 233] on link "PACKAGES" at bounding box center [917, 239] width 56 height 14
click at [734, 237] on link "APPOINTMENTS" at bounding box center [730, 239] width 81 height 14
click at [662, 237] on link "INVOICES" at bounding box center [677, 239] width 50 height 14
click at [620, 237] on link "PRODUCTS" at bounding box center [623, 239] width 58 height 14
click at [588, 234] on link "SERVICES" at bounding box center [568, 239] width 51 height 14
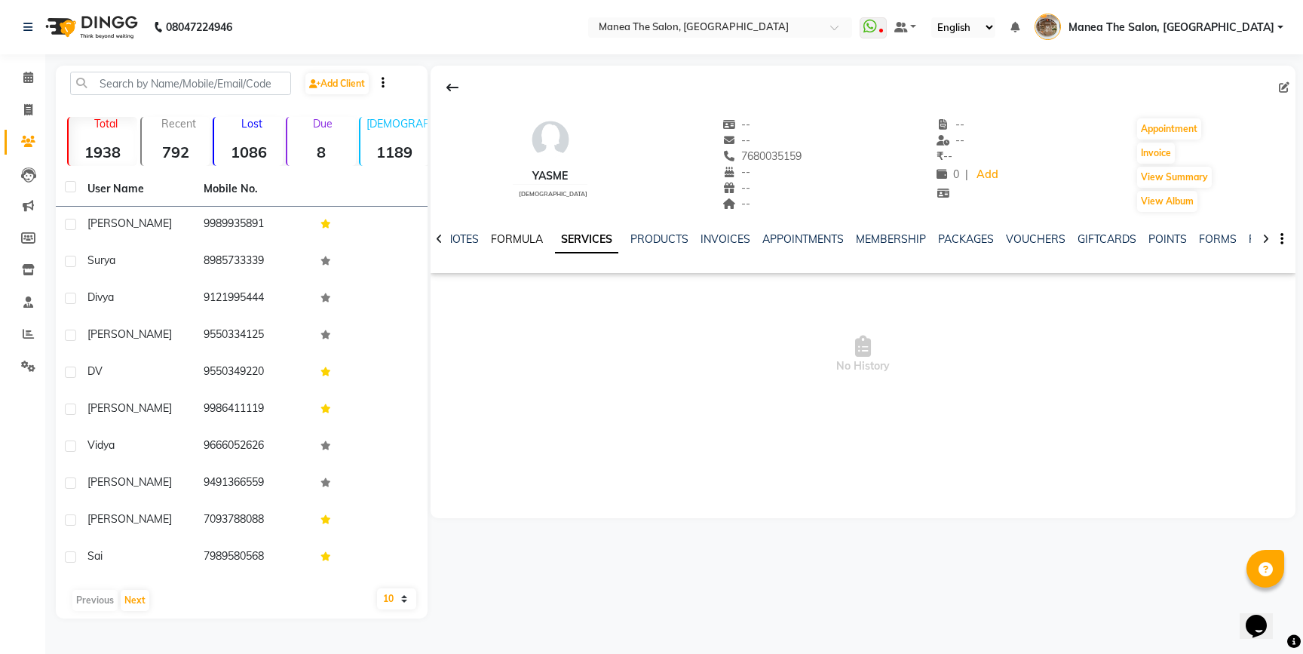
click at [528, 239] on link "FORMULA" at bounding box center [517, 239] width 52 height 14
click at [444, 238] on div "NOTES FORMULA SERVICES PRODUCTS INVOICES APPOINTMENTS MEMBERSHIP PACKAGES VOUCH…" at bounding box center [862, 239] width 865 height 52
click at [438, 238] on div "NOTES FORMULA SERVICES PRODUCTS INVOICES APPOINTMENTS MEMBERSHIP PACKAGES VOUCH…" at bounding box center [862, 239] width 865 height 52
click at [470, 239] on link "NOTES" at bounding box center [474, 239] width 34 height 14
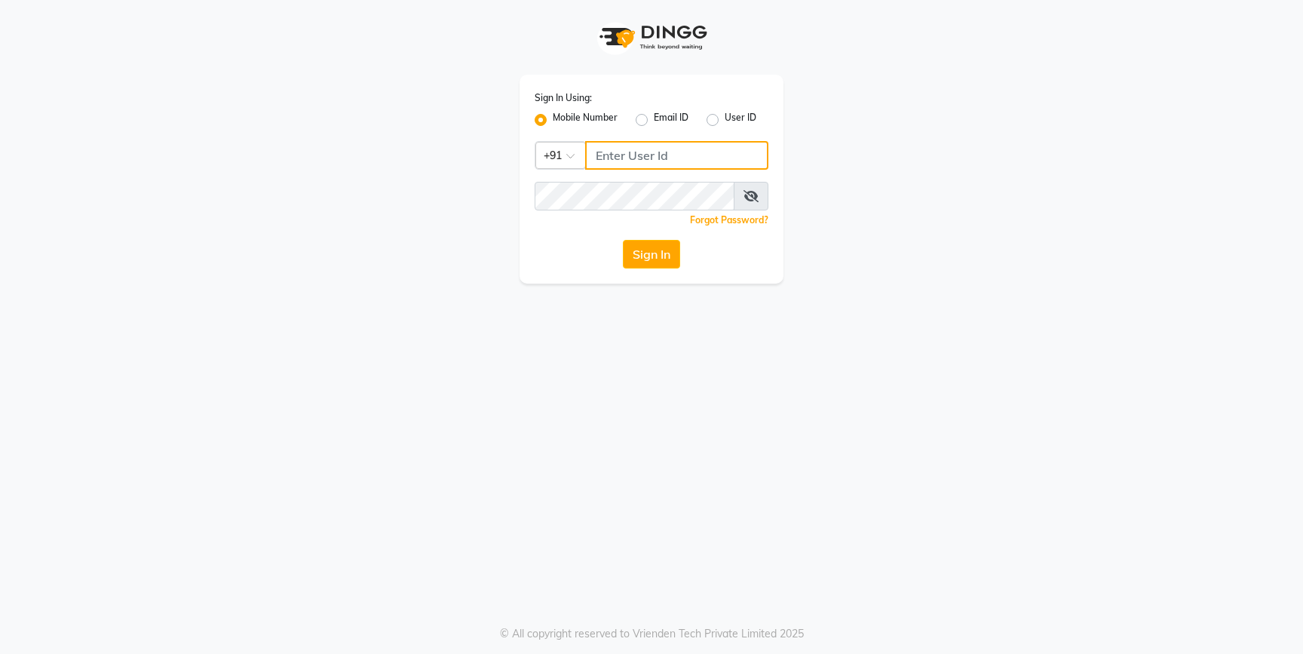
type input "9032269222"
click at [388, 107] on div "Sign In Using: Mobile Number Email ID User ID Country Code × [PHONE_NUMBER] Rem…" at bounding box center [651, 141] width 859 height 283
click at [652, 258] on button "Sign In" at bounding box center [651, 254] width 57 height 29
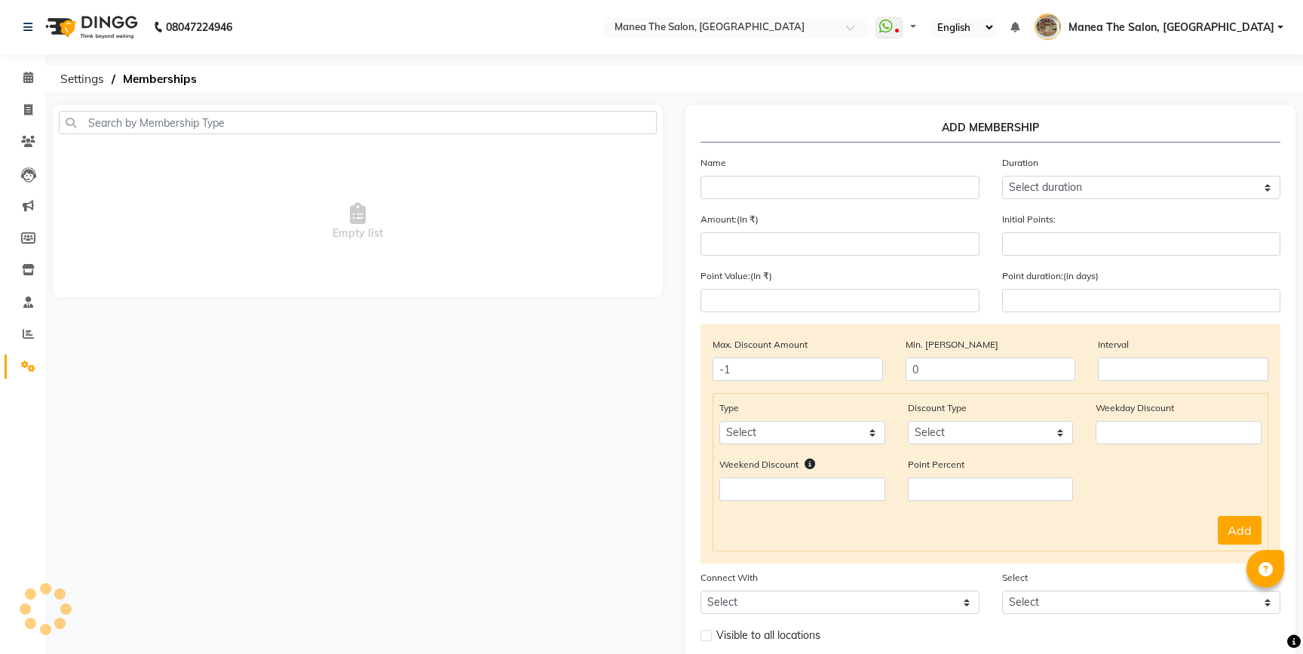
select select "en"
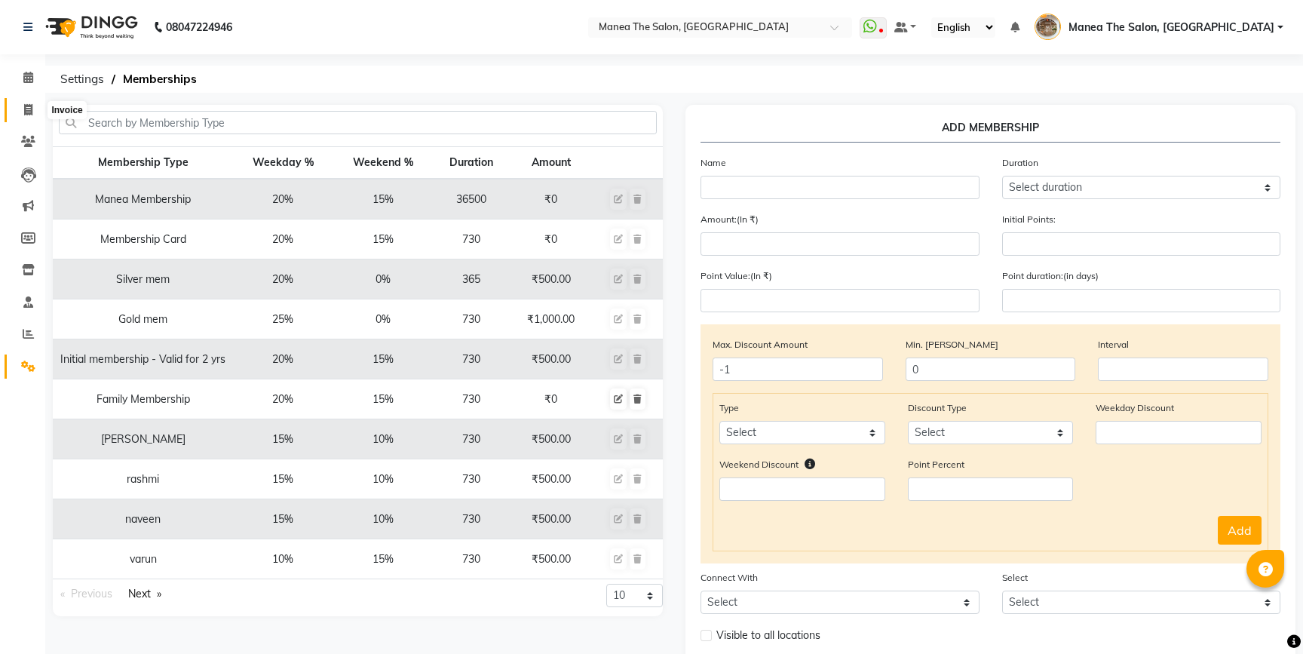
click at [19, 115] on span at bounding box center [28, 110] width 26 height 17
select select "service"
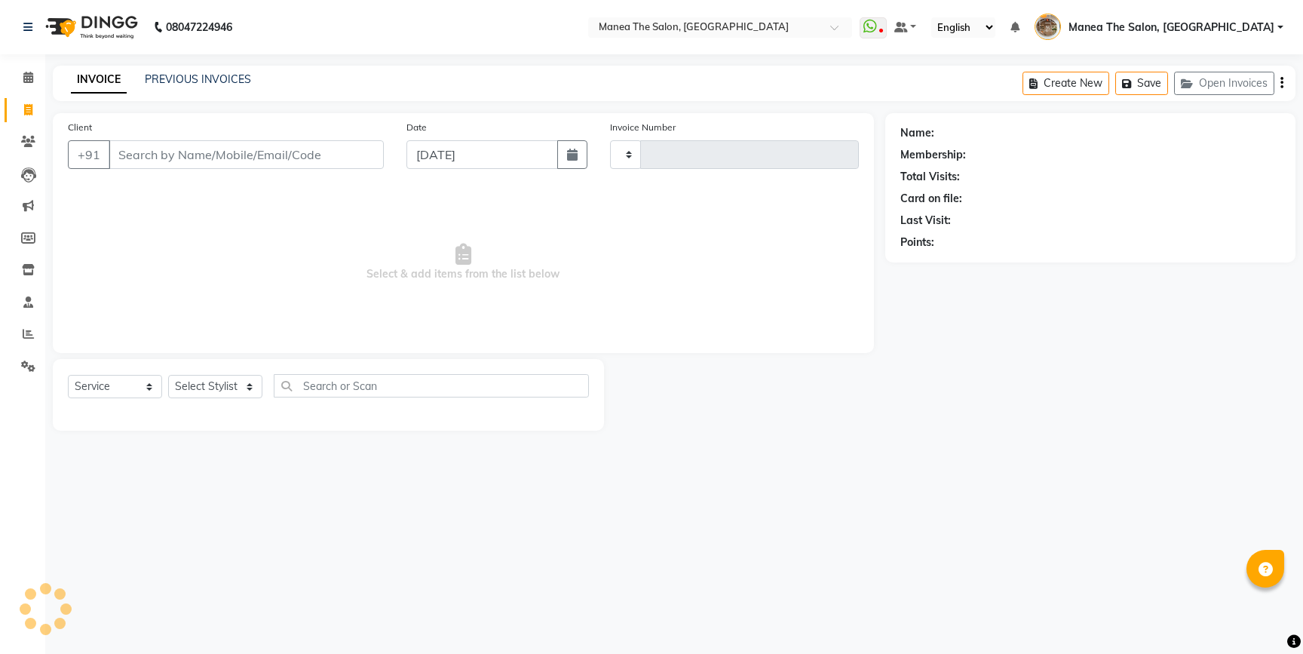
type input "2217"
select select "7287"
click at [32, 337] on icon at bounding box center [28, 333] width 11 height 11
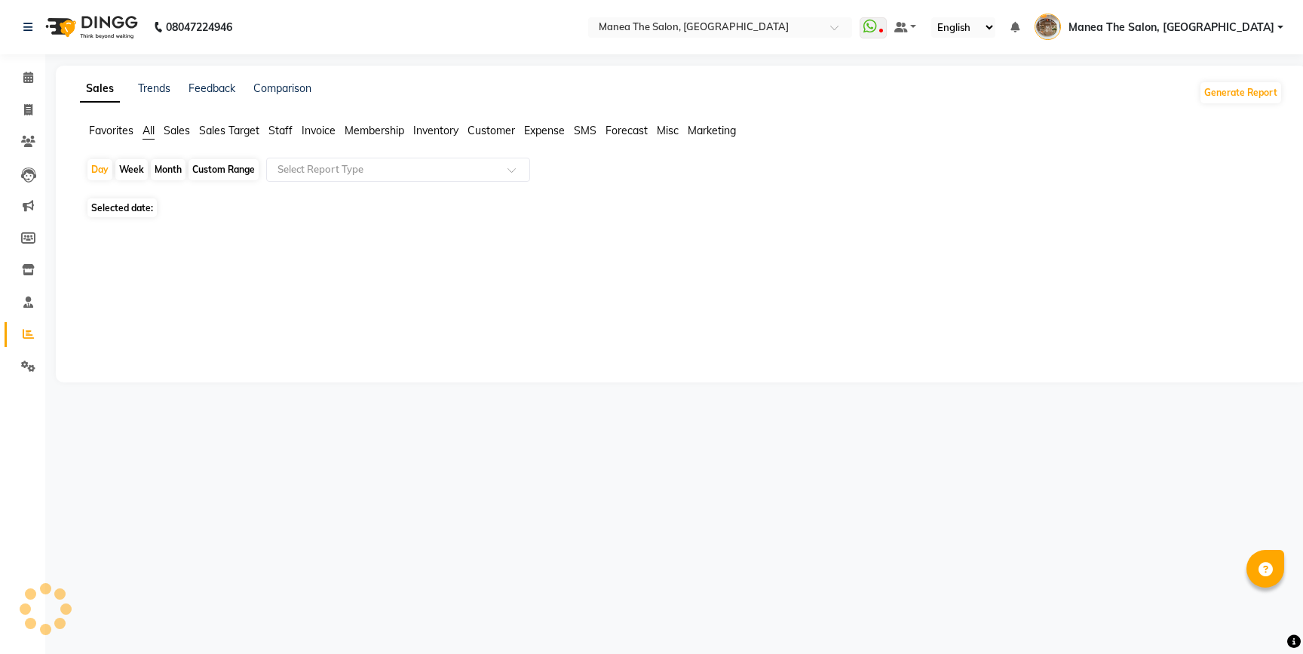
click at [277, 124] on span "Staff" at bounding box center [280, 131] width 24 height 14
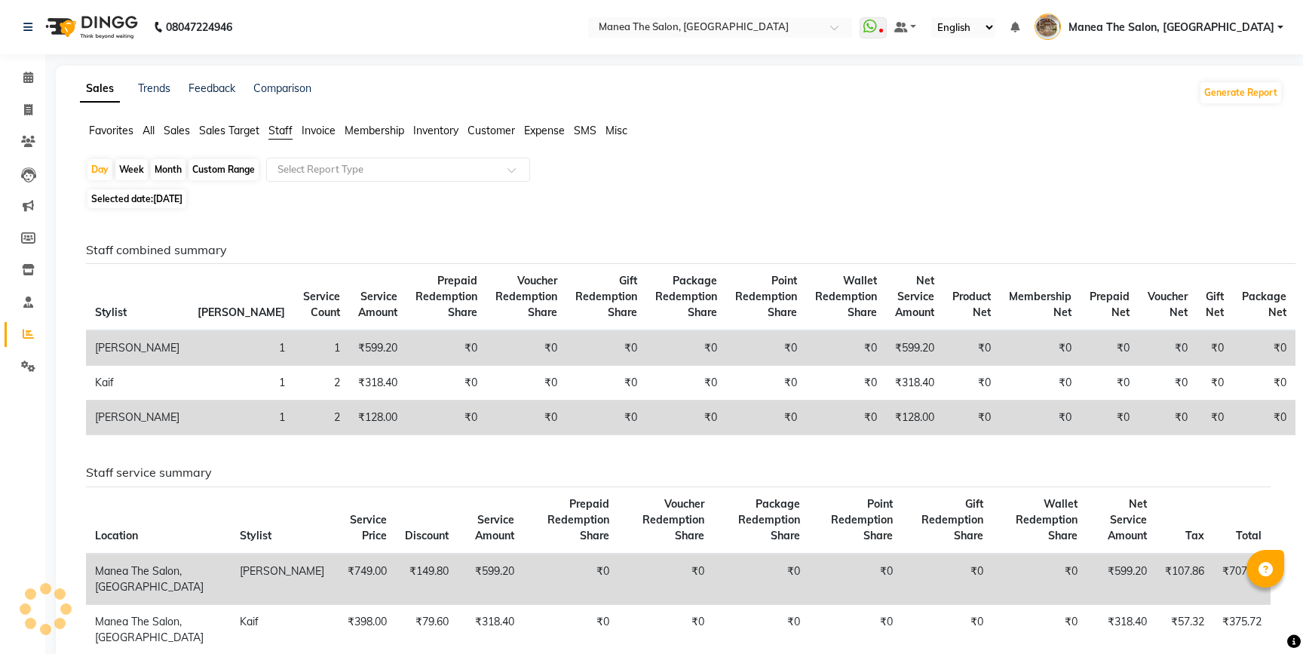
click at [182, 197] on span "[DATE]" at bounding box center [167, 198] width 29 height 11
select select "9"
select select "2025"
click at [178, 199] on span "[DATE]" at bounding box center [167, 198] width 29 height 11
select select "9"
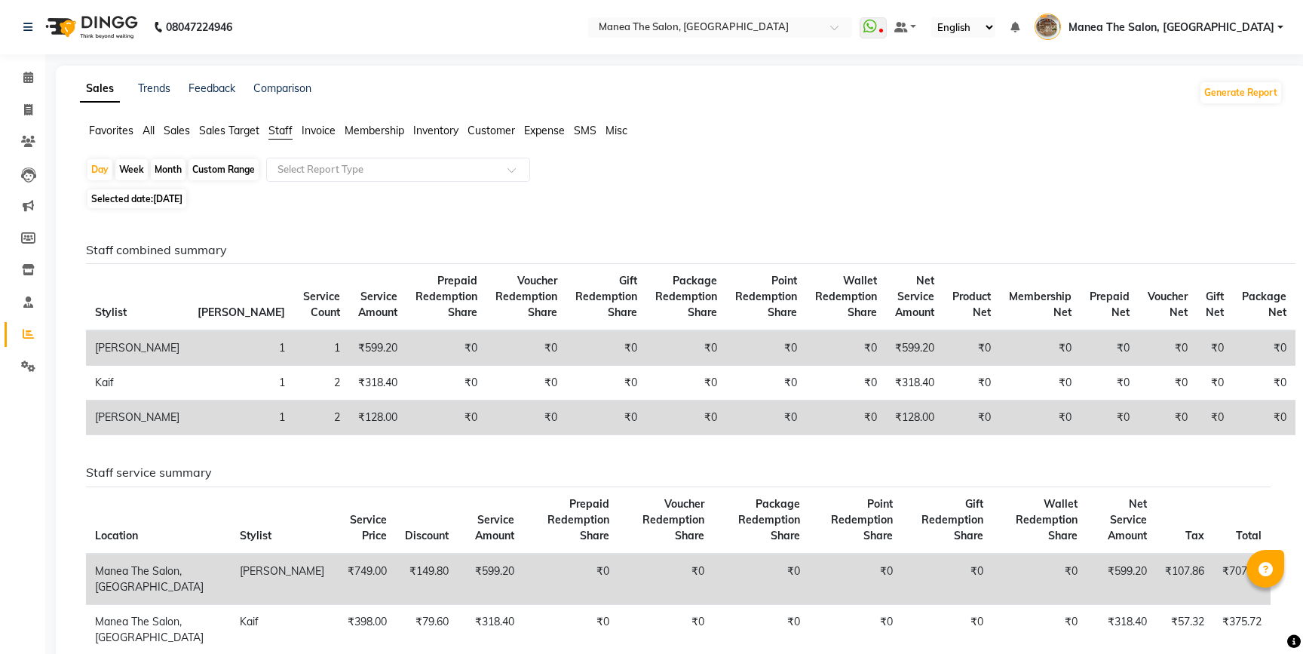
select select "2025"
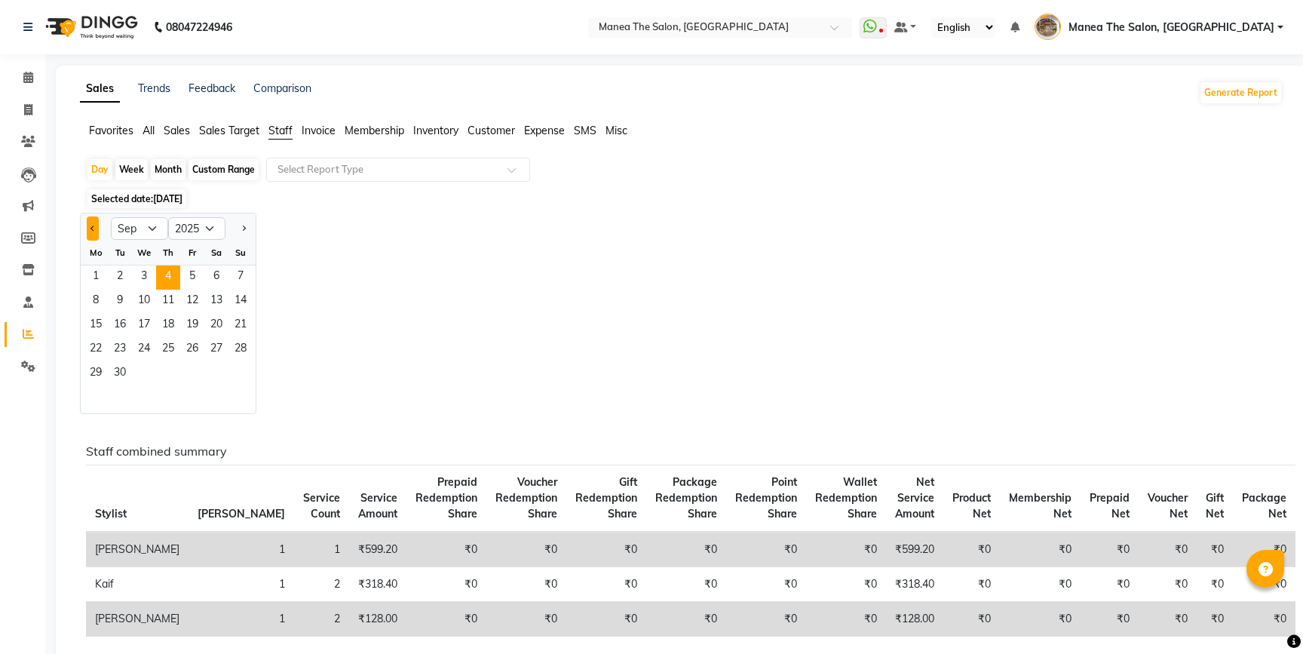
click at [91, 231] on button "Previous month" at bounding box center [93, 228] width 12 height 24
select select "8"
click at [192, 268] on span "1" at bounding box center [192, 277] width 24 height 24
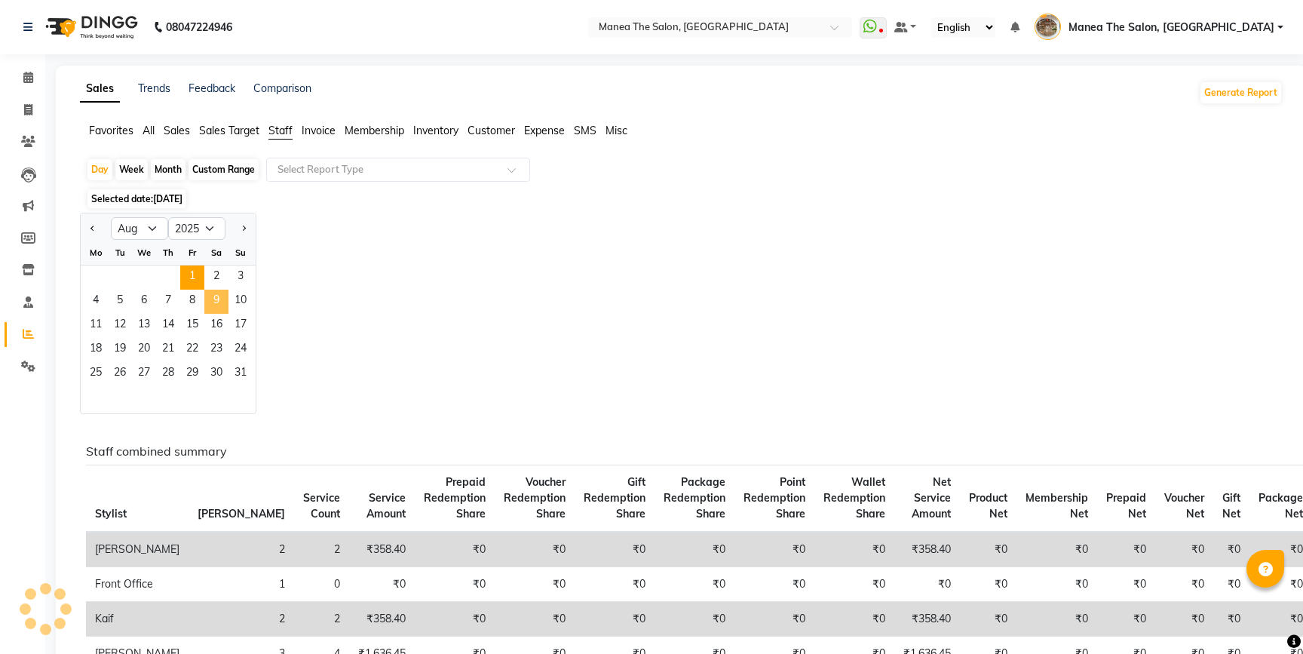
click at [217, 299] on span "9" at bounding box center [216, 301] width 24 height 24
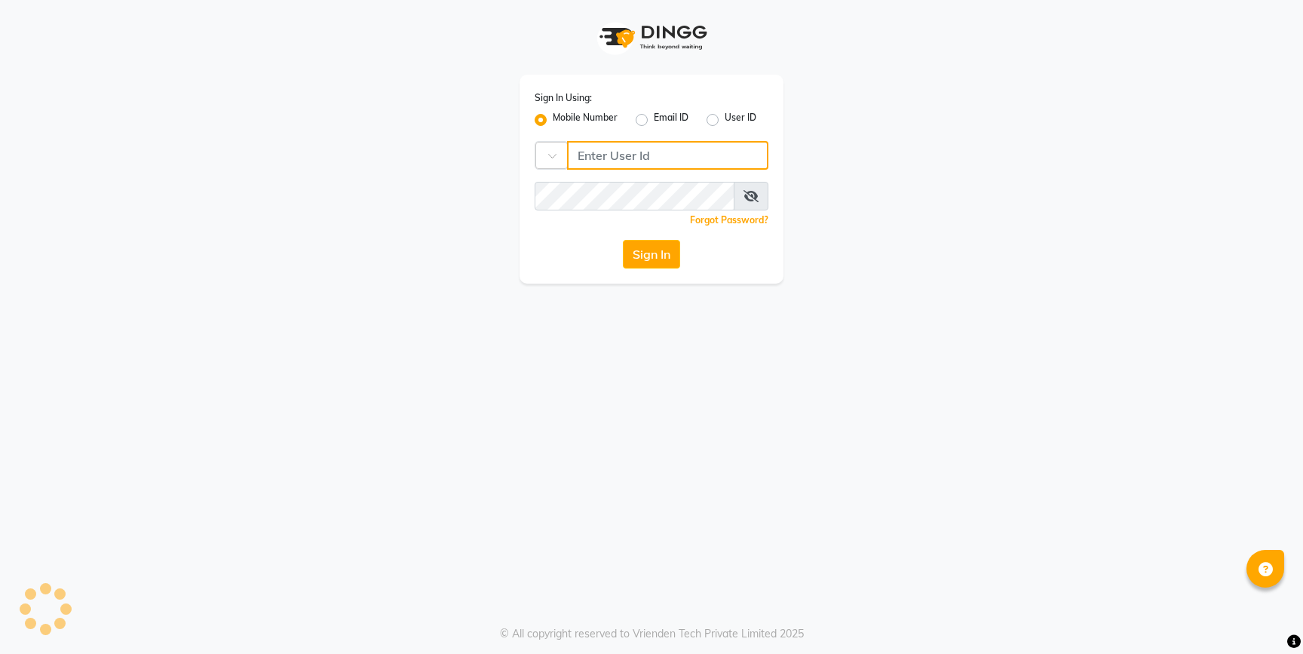
type input "9032269222"
